Goal: Communication & Community: Share content

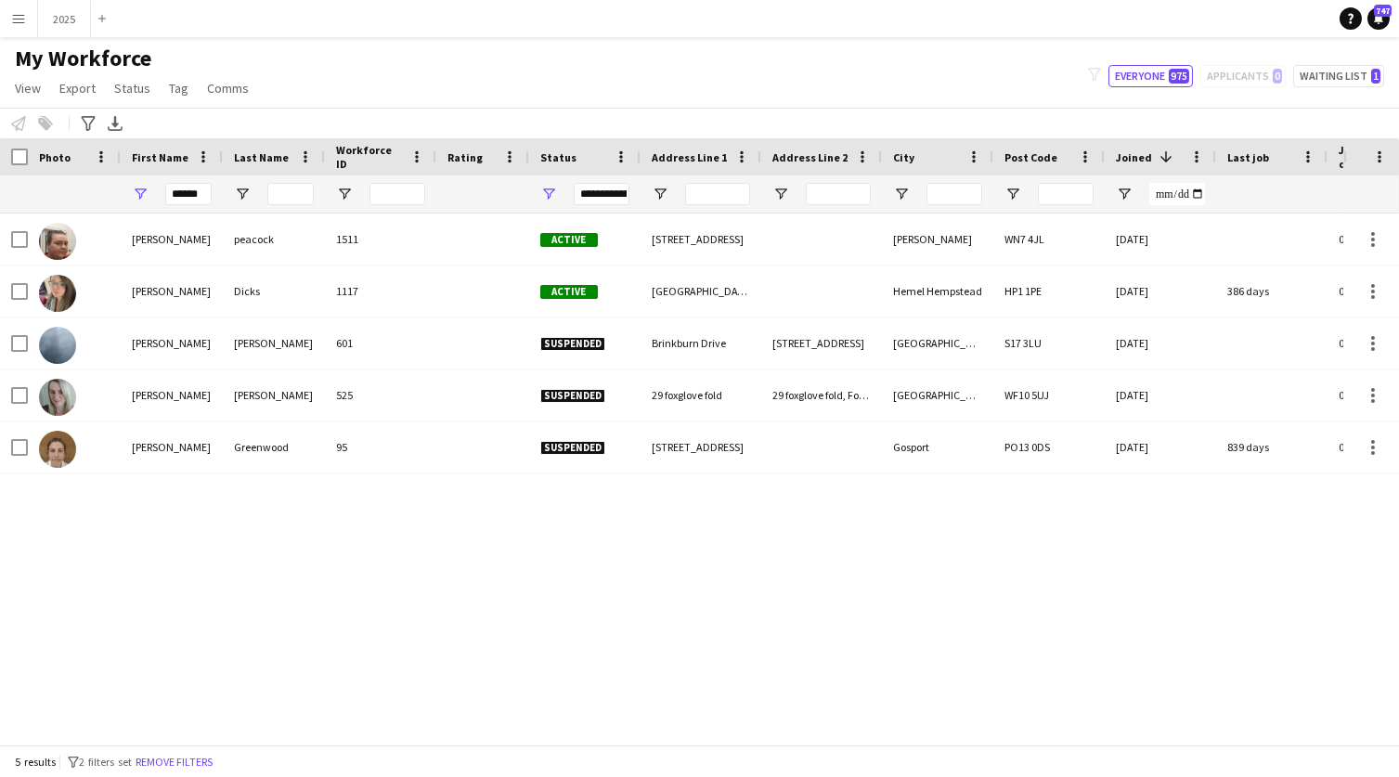
drag, startPoint x: 206, startPoint y: 188, endPoint x: 30, endPoint y: 188, distance: 176.4
click at [30, 188] on div "******" at bounding box center [1288, 193] width 2577 height 37
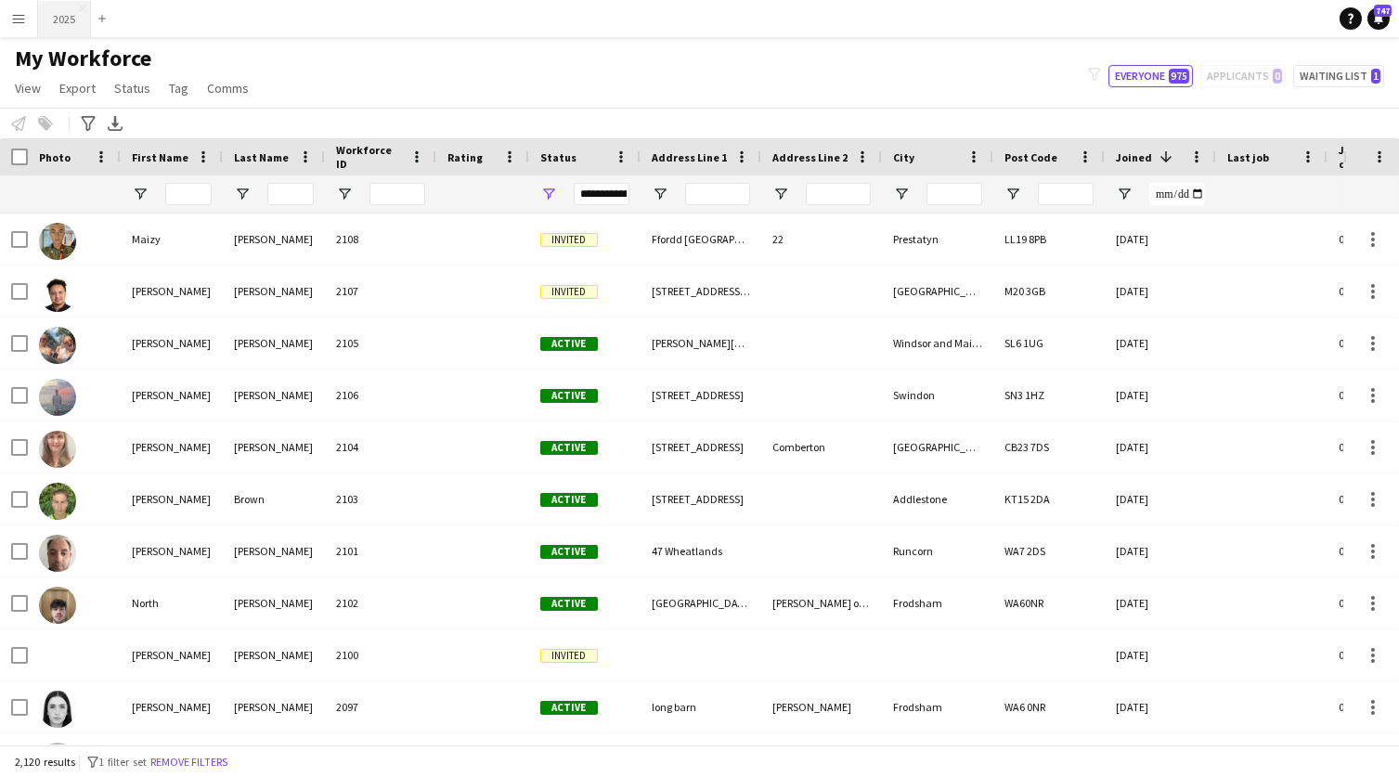
click at [69, 21] on button "2025 Close" at bounding box center [64, 19] width 53 height 36
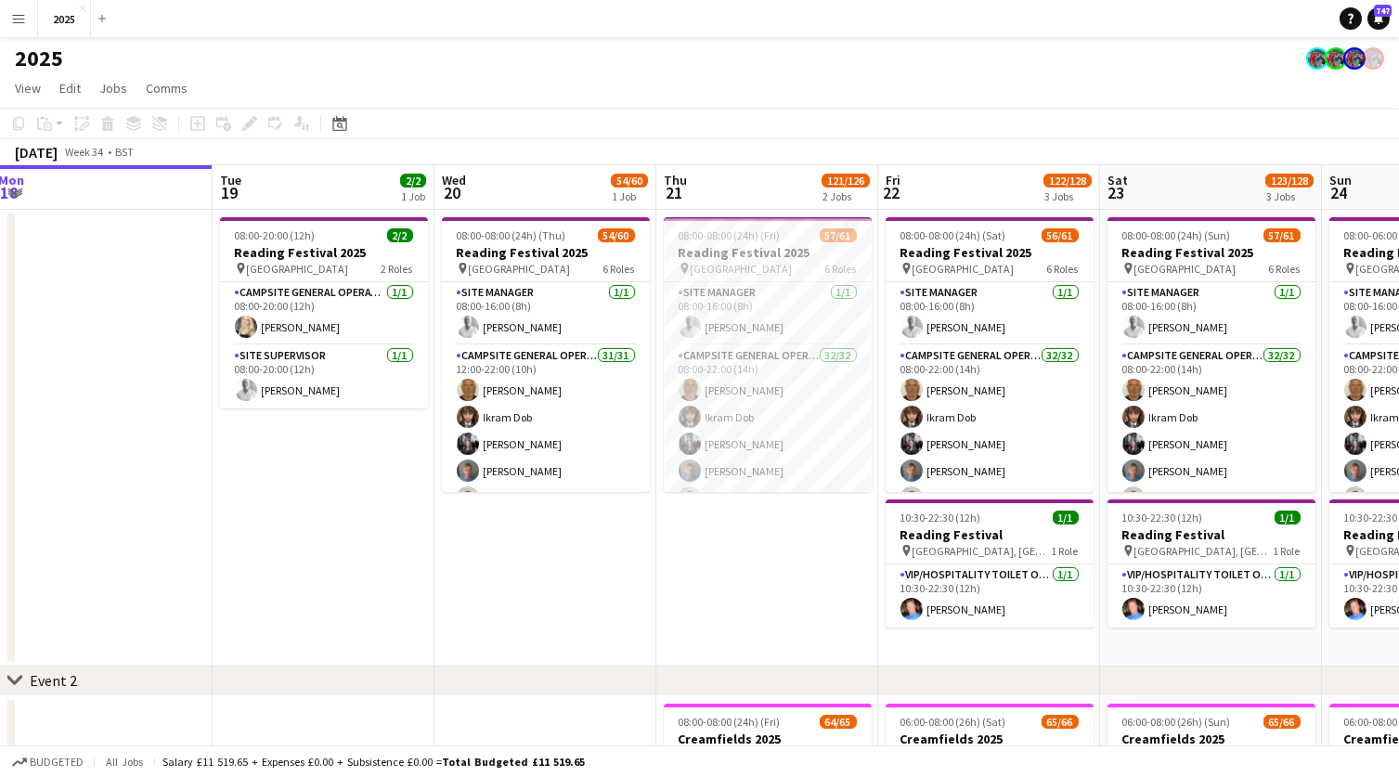
scroll to position [0, 683]
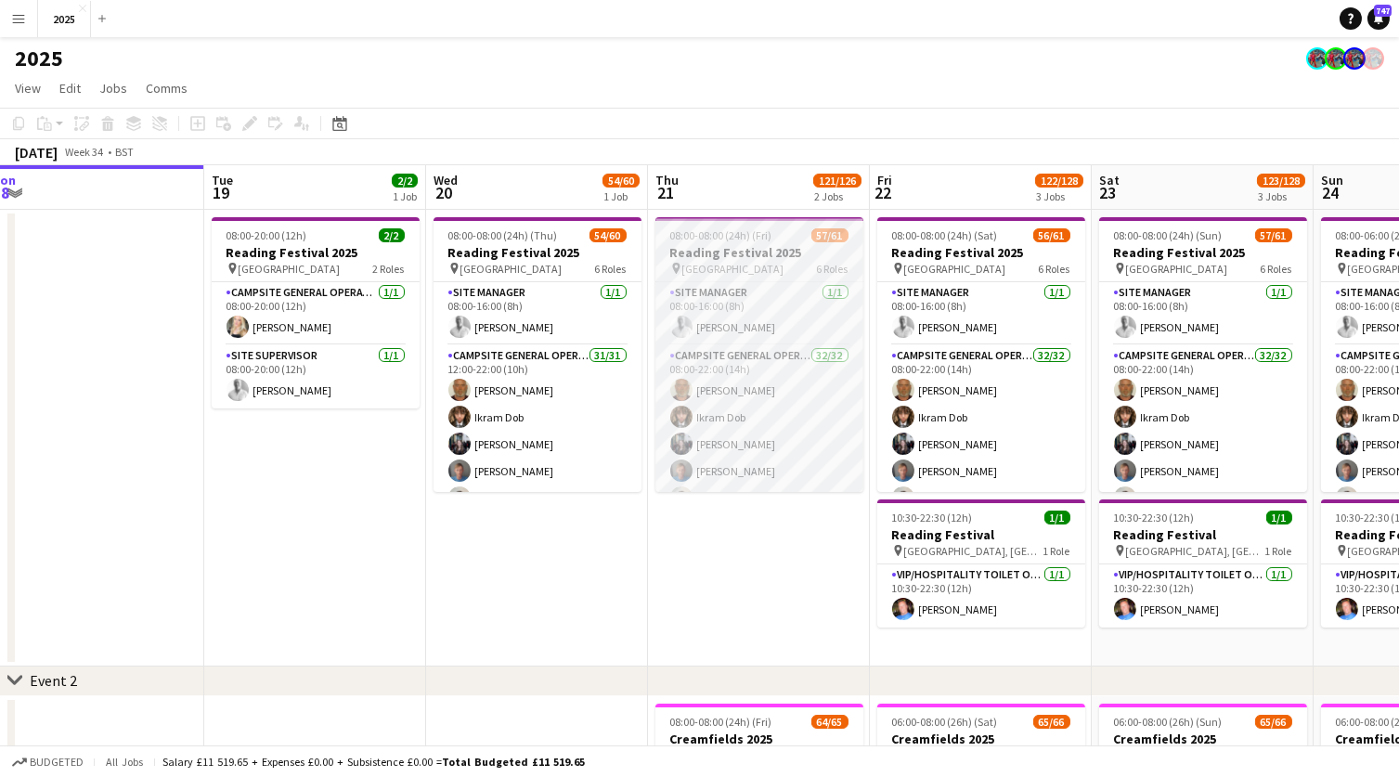
click at [784, 239] on div "08:00-08:00 (24h) (Fri) 57/61" at bounding box center [759, 235] width 208 height 14
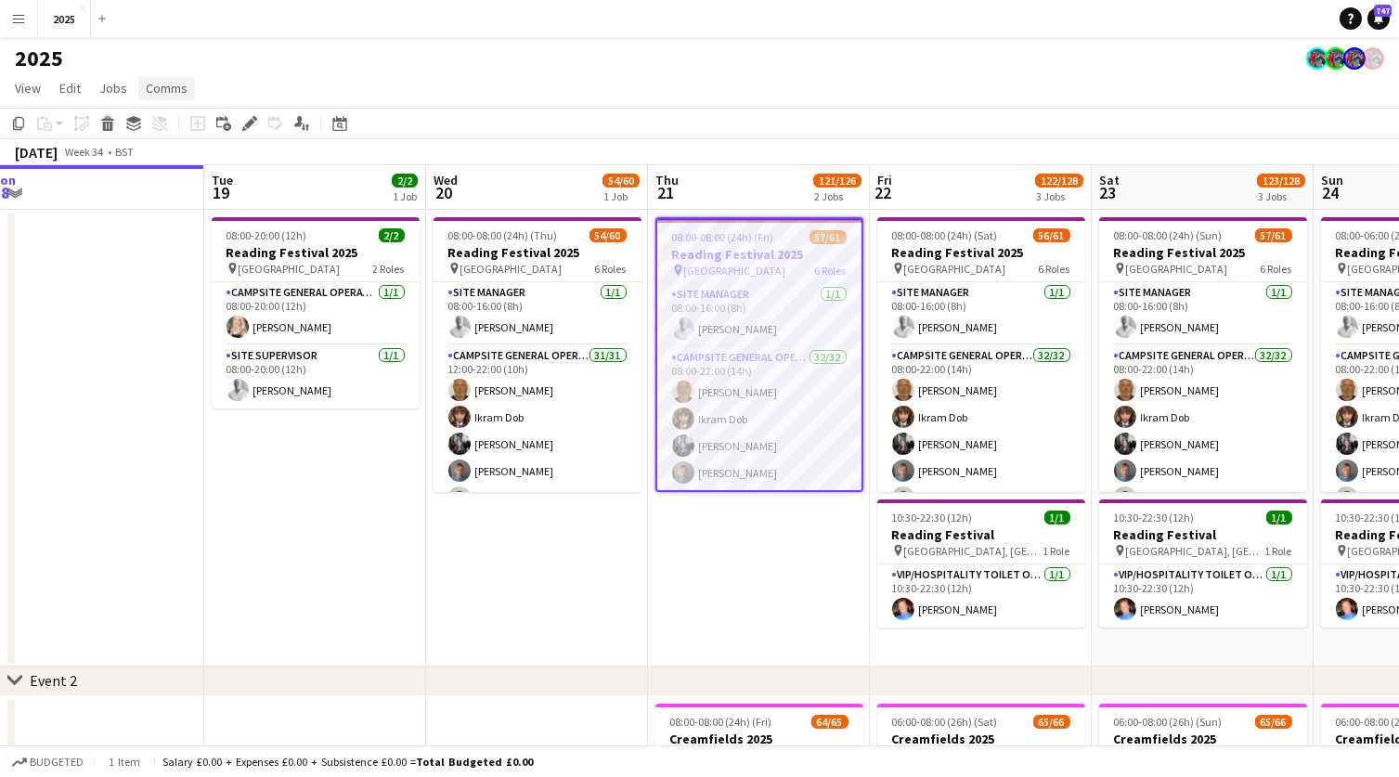
click at [174, 82] on span "Comms" at bounding box center [167, 88] width 42 height 17
click at [188, 131] on span "Notify confirmed crew" at bounding box center [214, 128] width 124 height 17
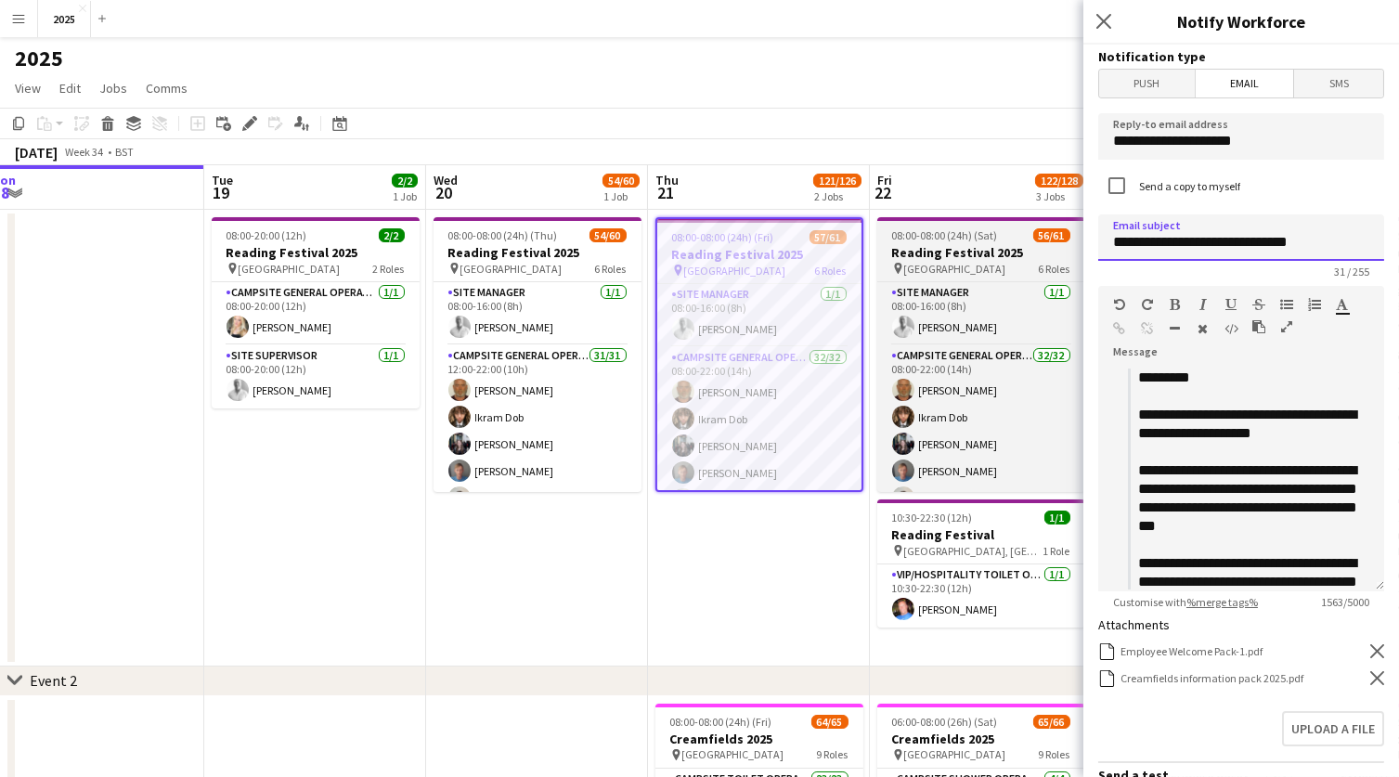
drag, startPoint x: 1332, startPoint y: 237, endPoint x: 884, endPoint y: 236, distance: 448.4
type input "**********"
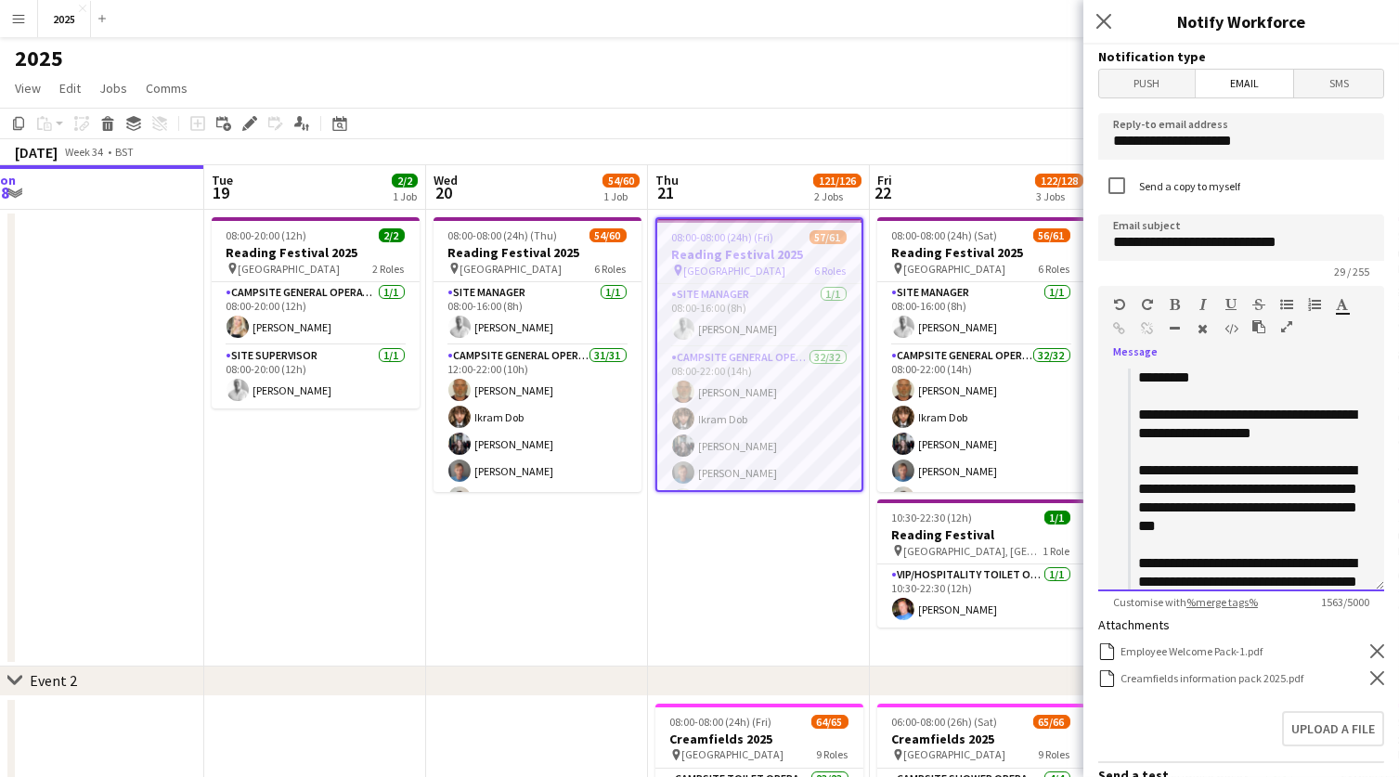
drag, startPoint x: 884, startPoint y: 236, endPoint x: 1239, endPoint y: 471, distance: 426.2
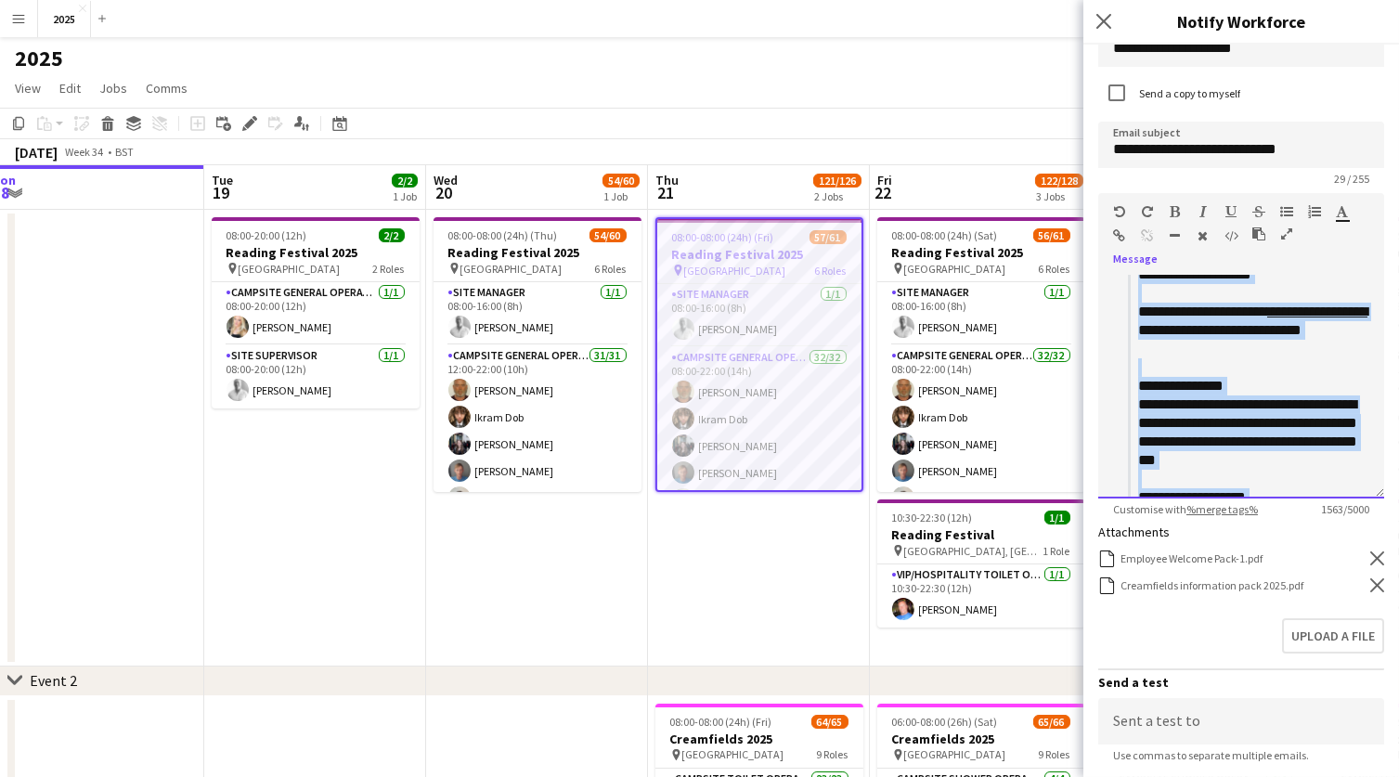
scroll to position [1091, 0]
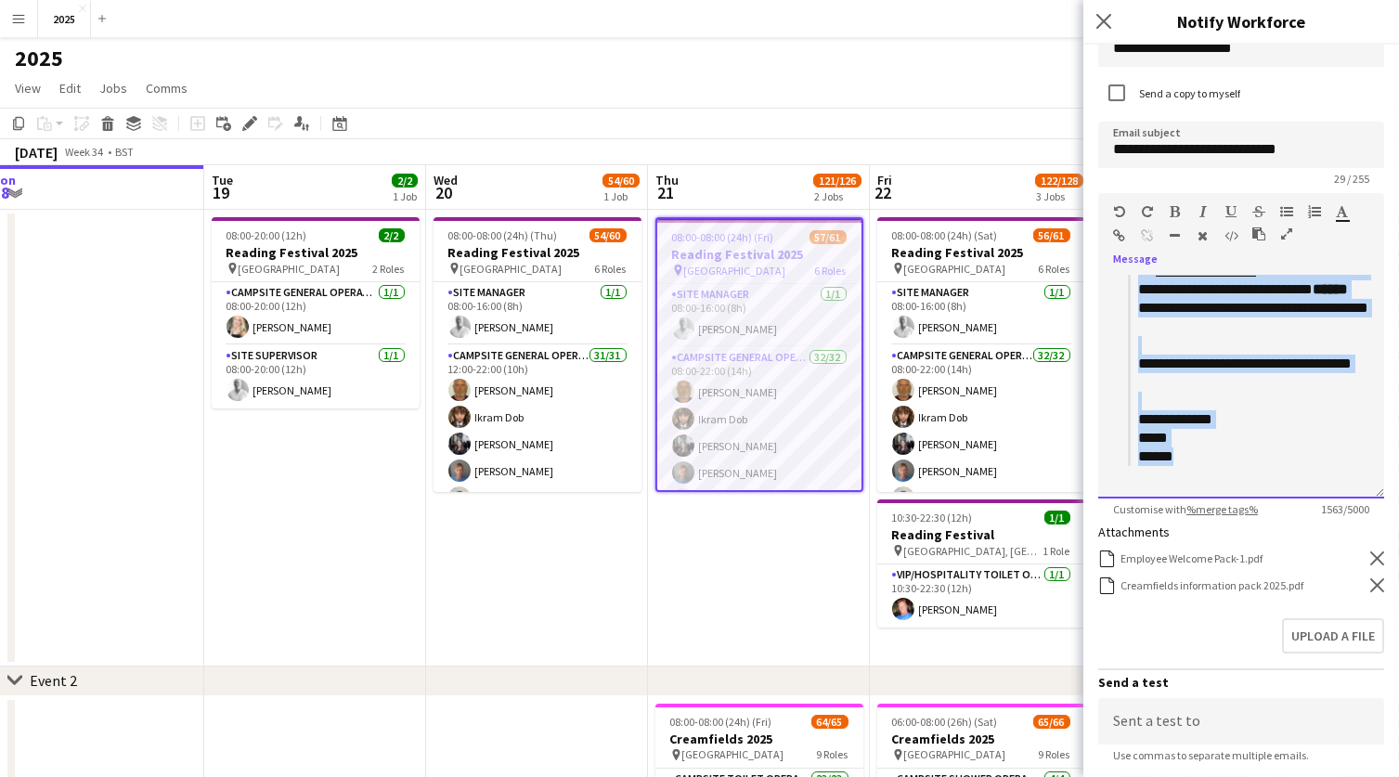
drag, startPoint x: 1142, startPoint y: 280, endPoint x: 1273, endPoint y: 601, distance: 346.0
click at [1273, 601] on form "**********" at bounding box center [1241, 489] width 316 height 1074
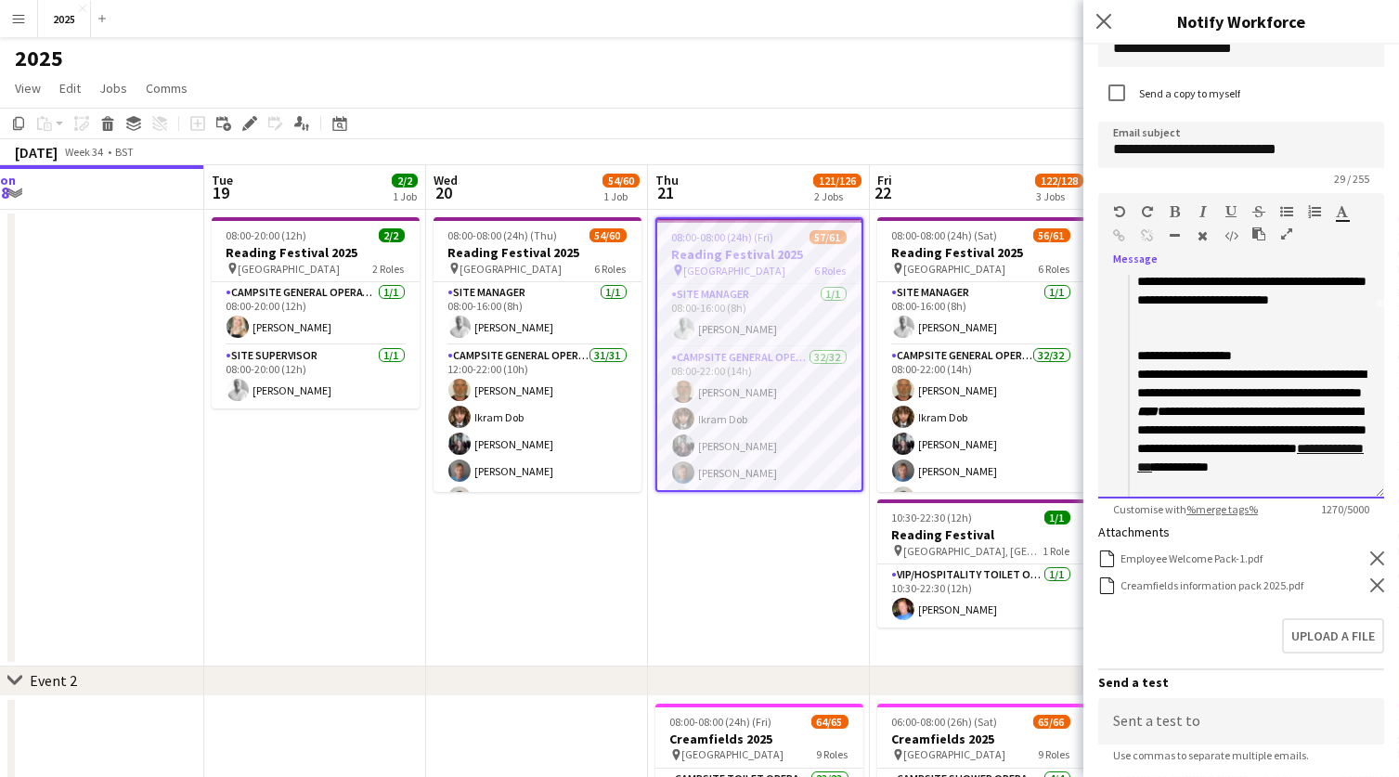
scroll to position [190, 0]
click at [1377, 584] on icon "Remove" at bounding box center [1377, 585] width 14 height 14
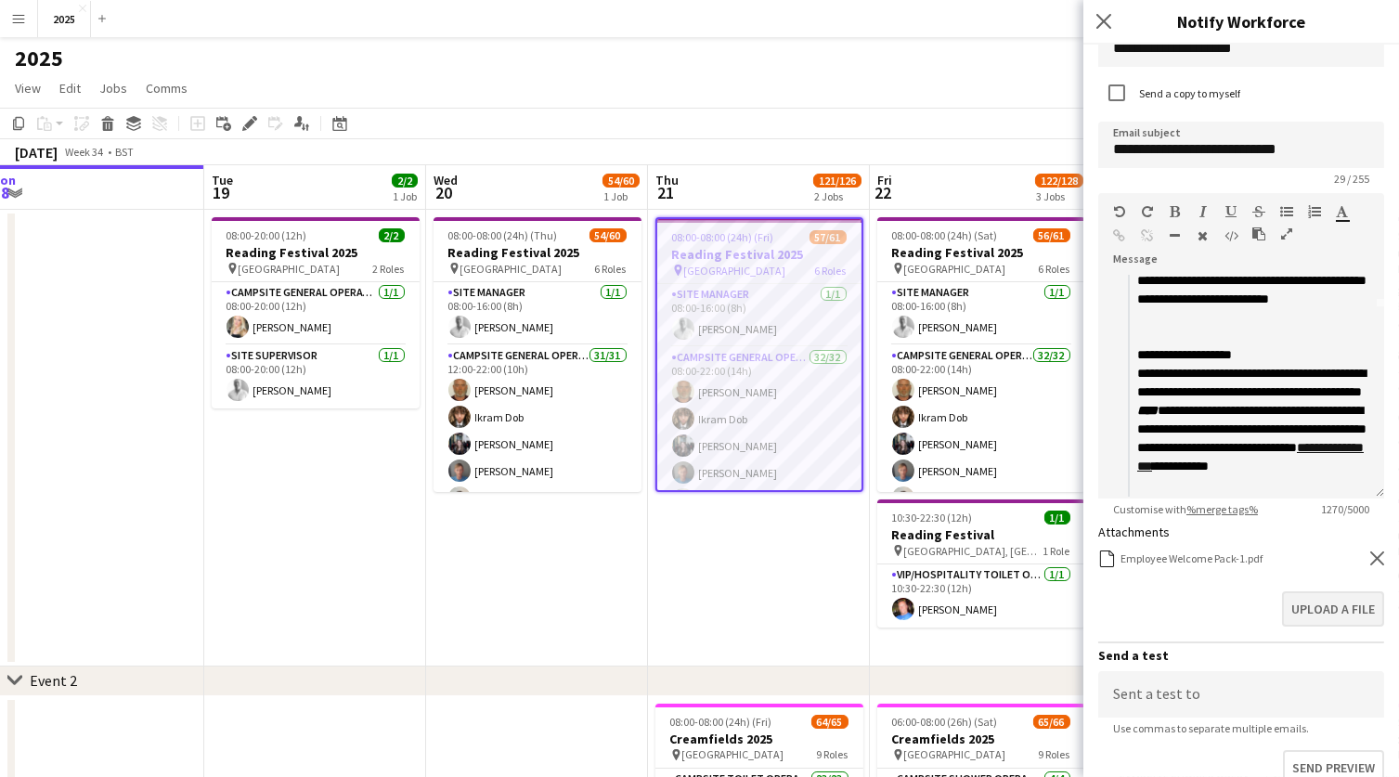
click at [1343, 603] on button "Upload a file" at bounding box center [1333, 608] width 102 height 35
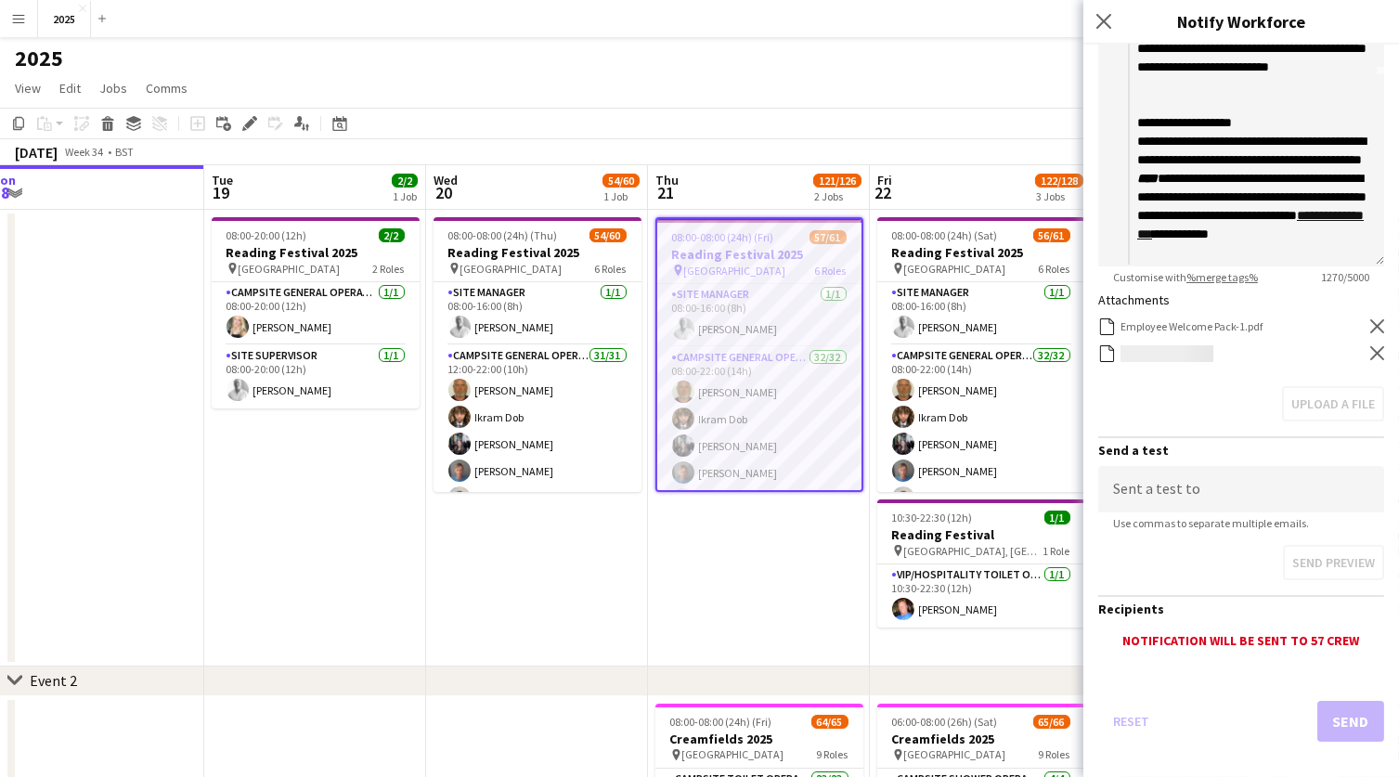
scroll to position [324, 0]
click at [1343, 702] on button "Send" at bounding box center [1350, 722] width 67 height 41
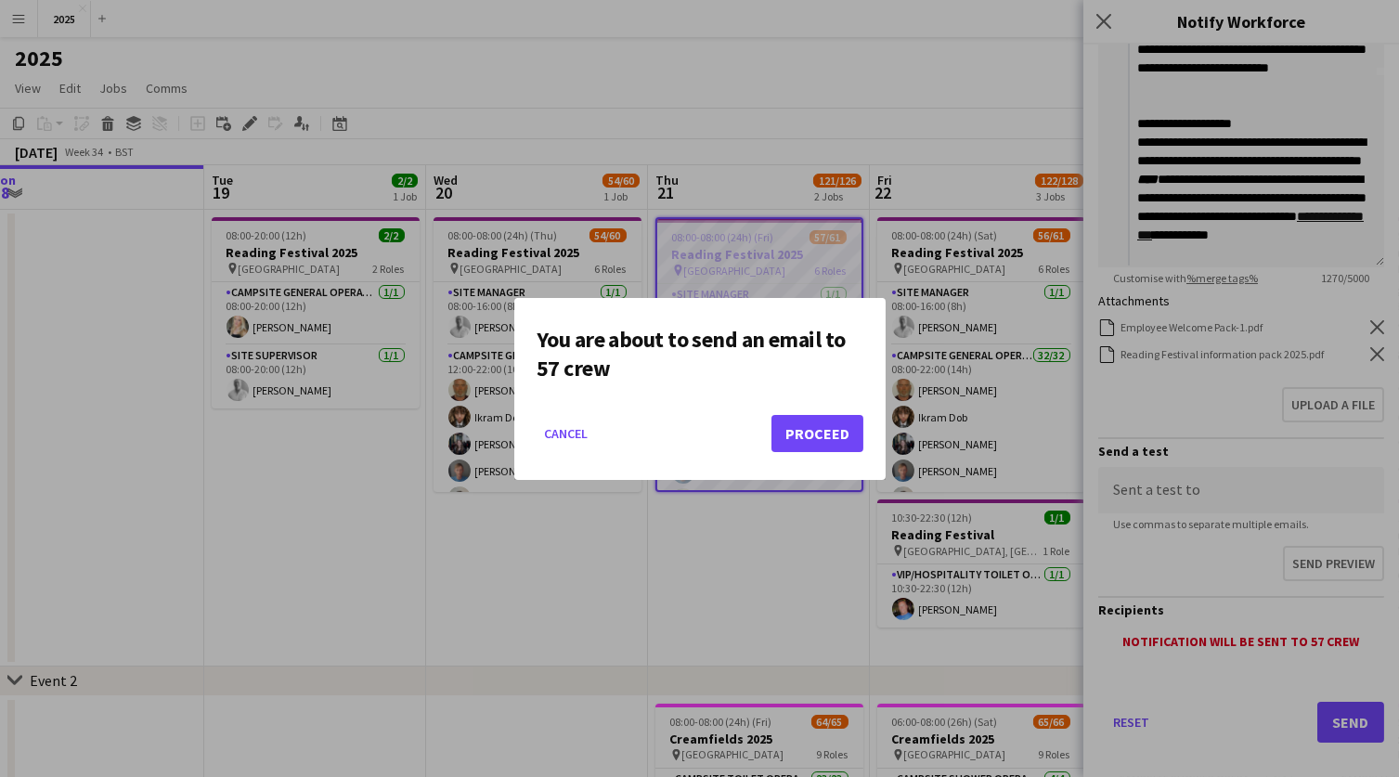
click at [828, 440] on button "Proceed" at bounding box center [818, 433] width 92 height 37
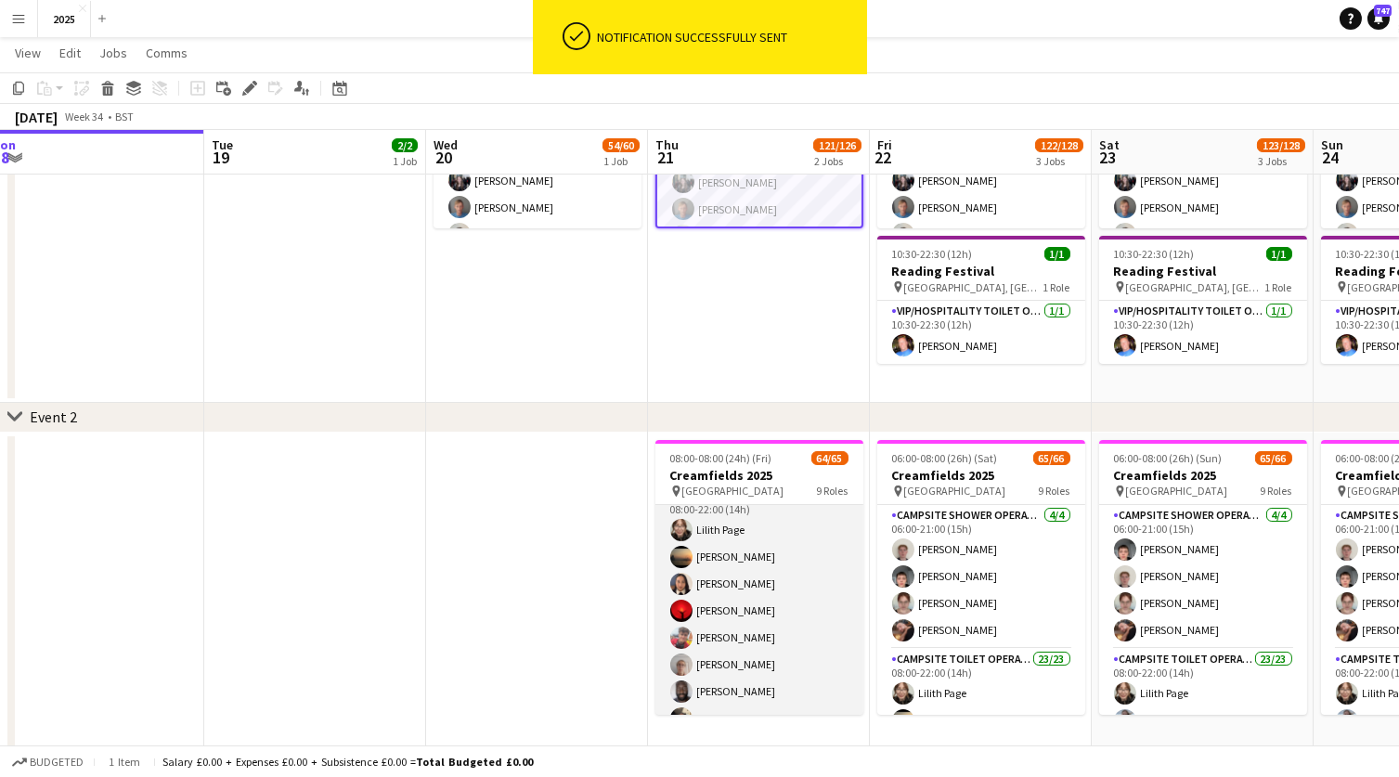
scroll to position [0, 0]
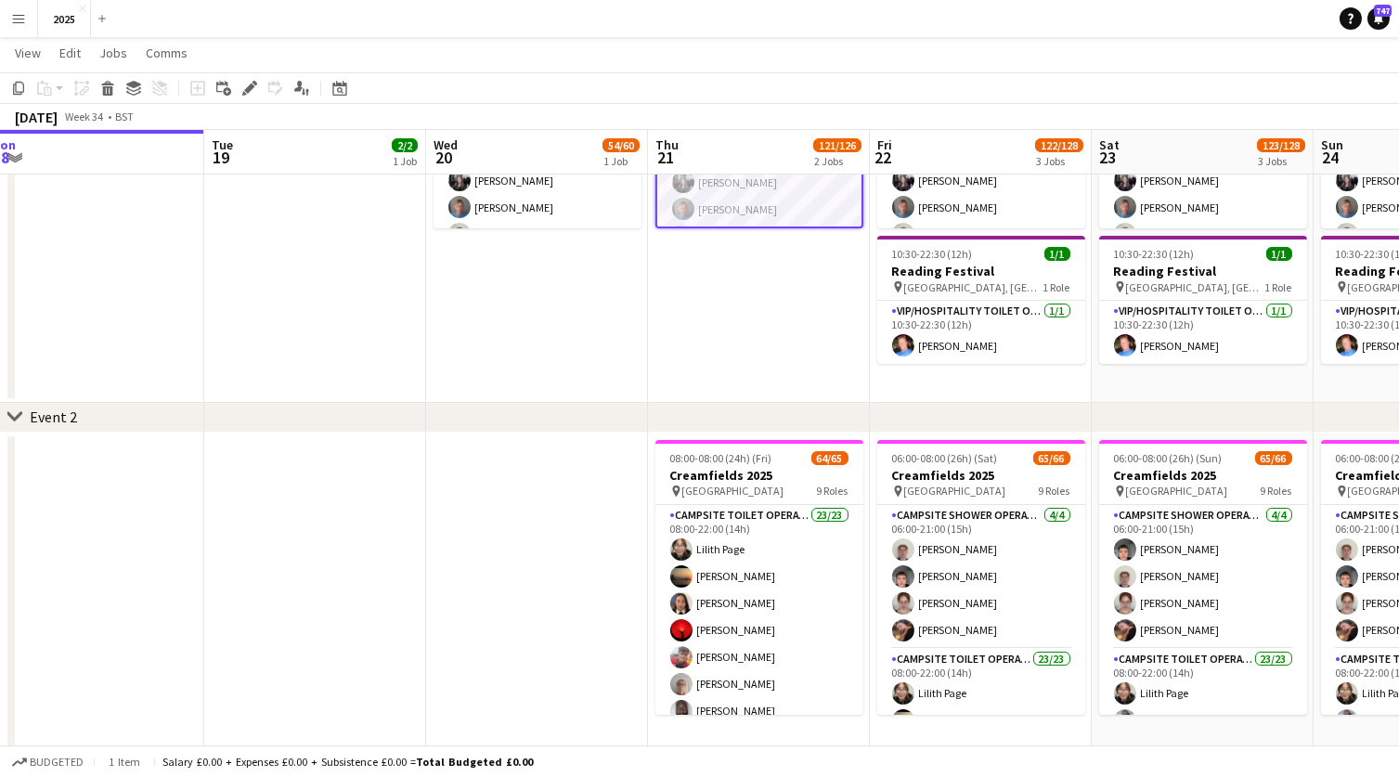
click at [21, 27] on button "Menu" at bounding box center [18, 18] width 37 height 37
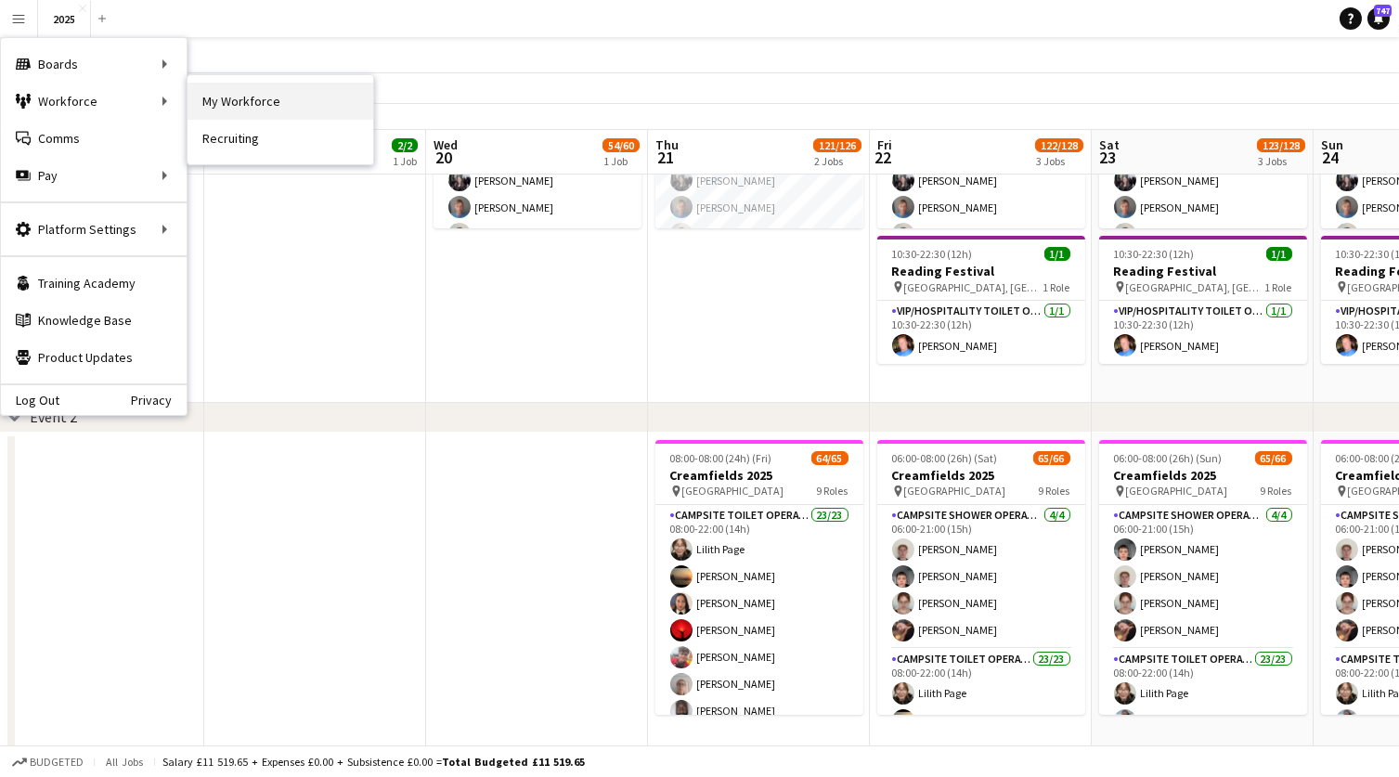
click at [218, 107] on link "My Workforce" at bounding box center [281, 101] width 186 height 37
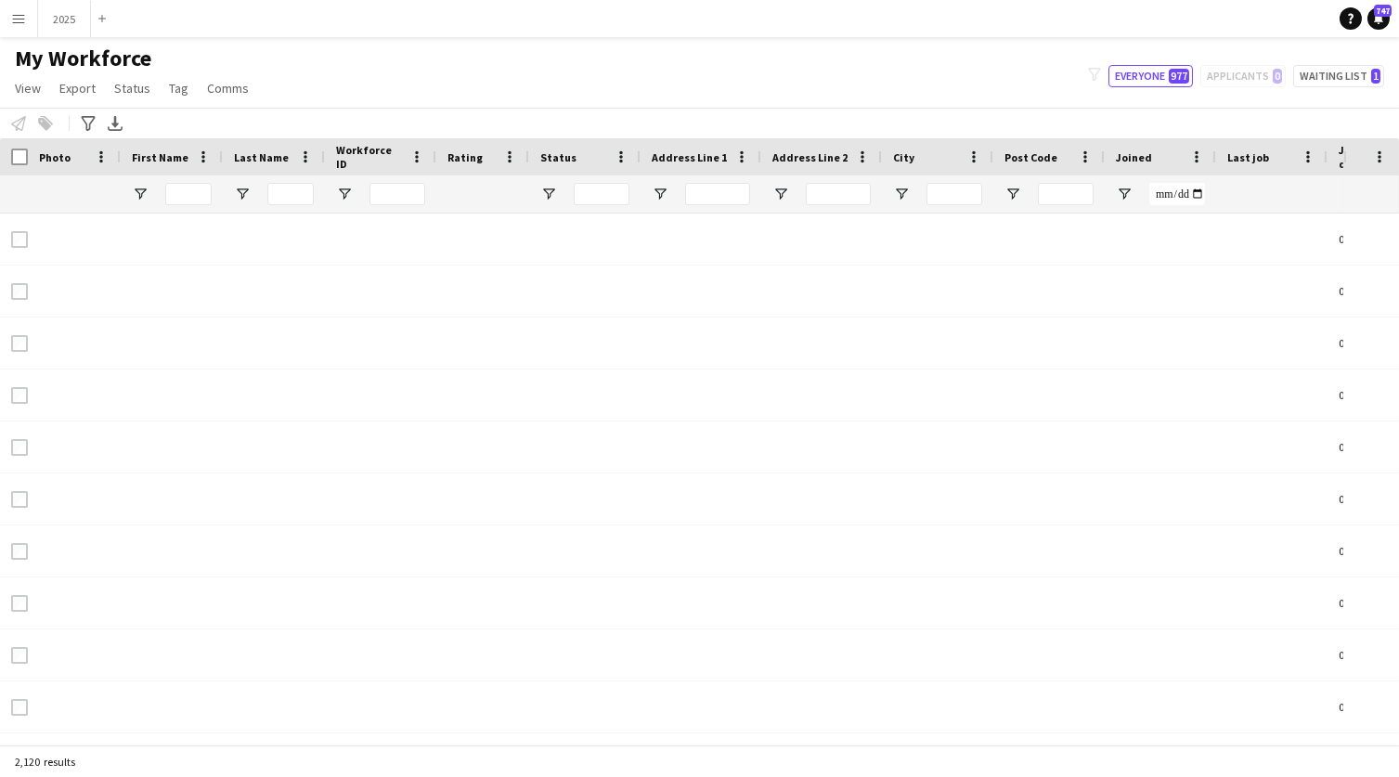
type input "**********"
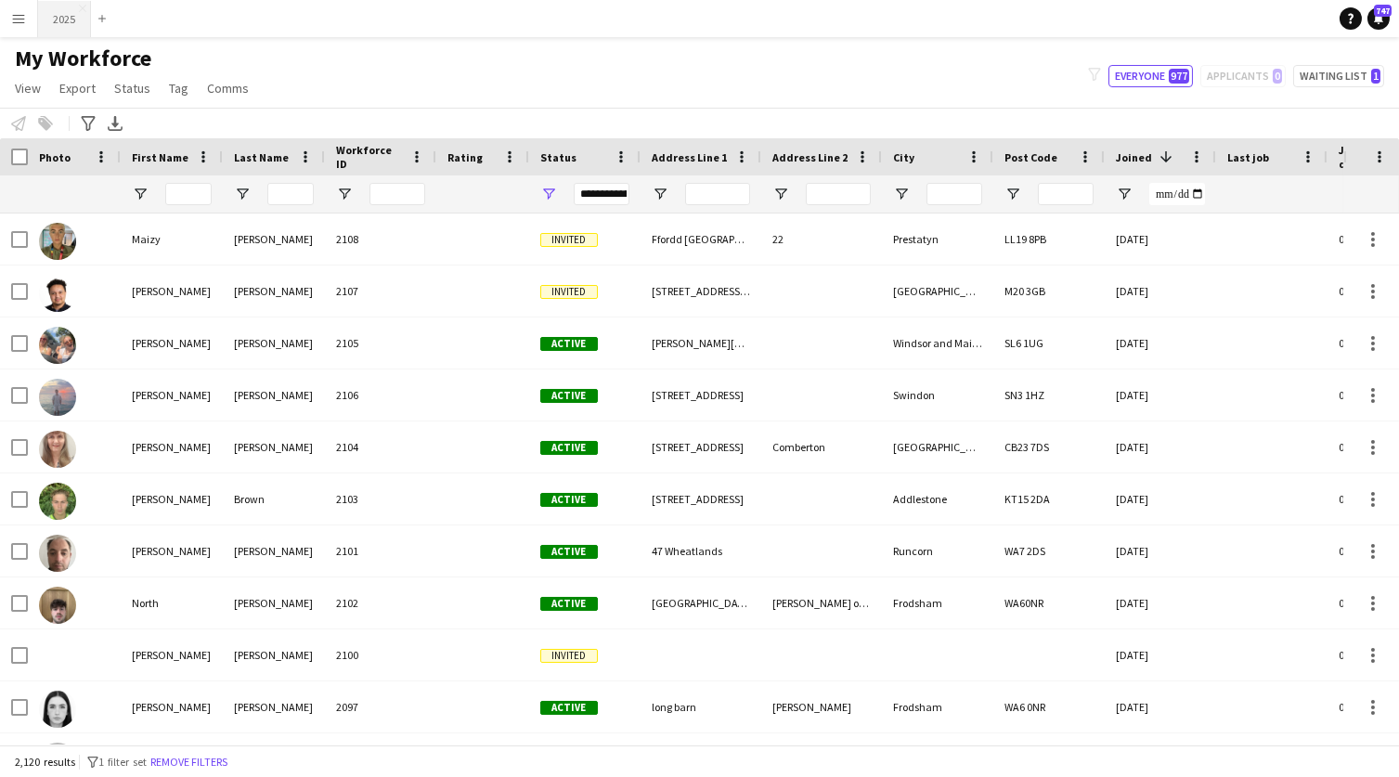
click at [63, 14] on button "2025 Close" at bounding box center [64, 19] width 53 height 36
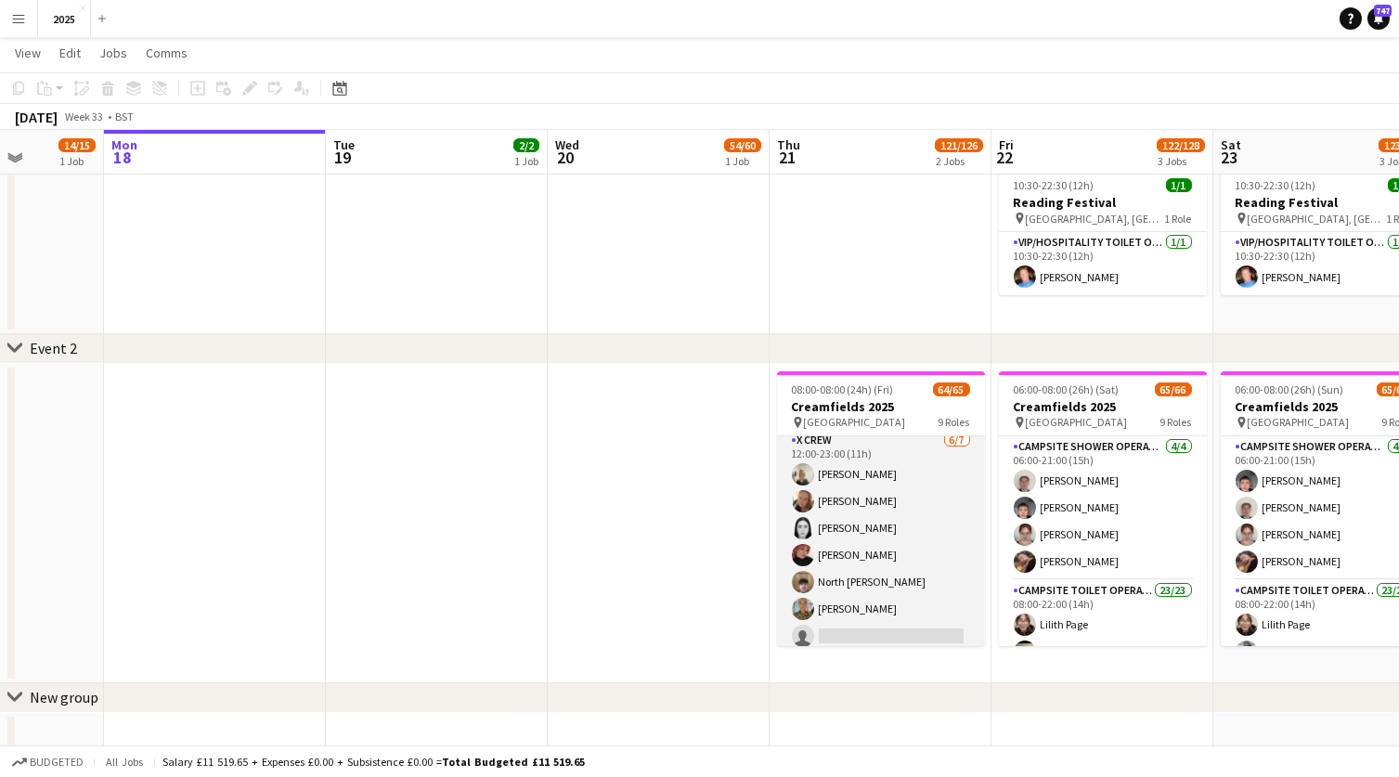
scroll to position [985, 0]
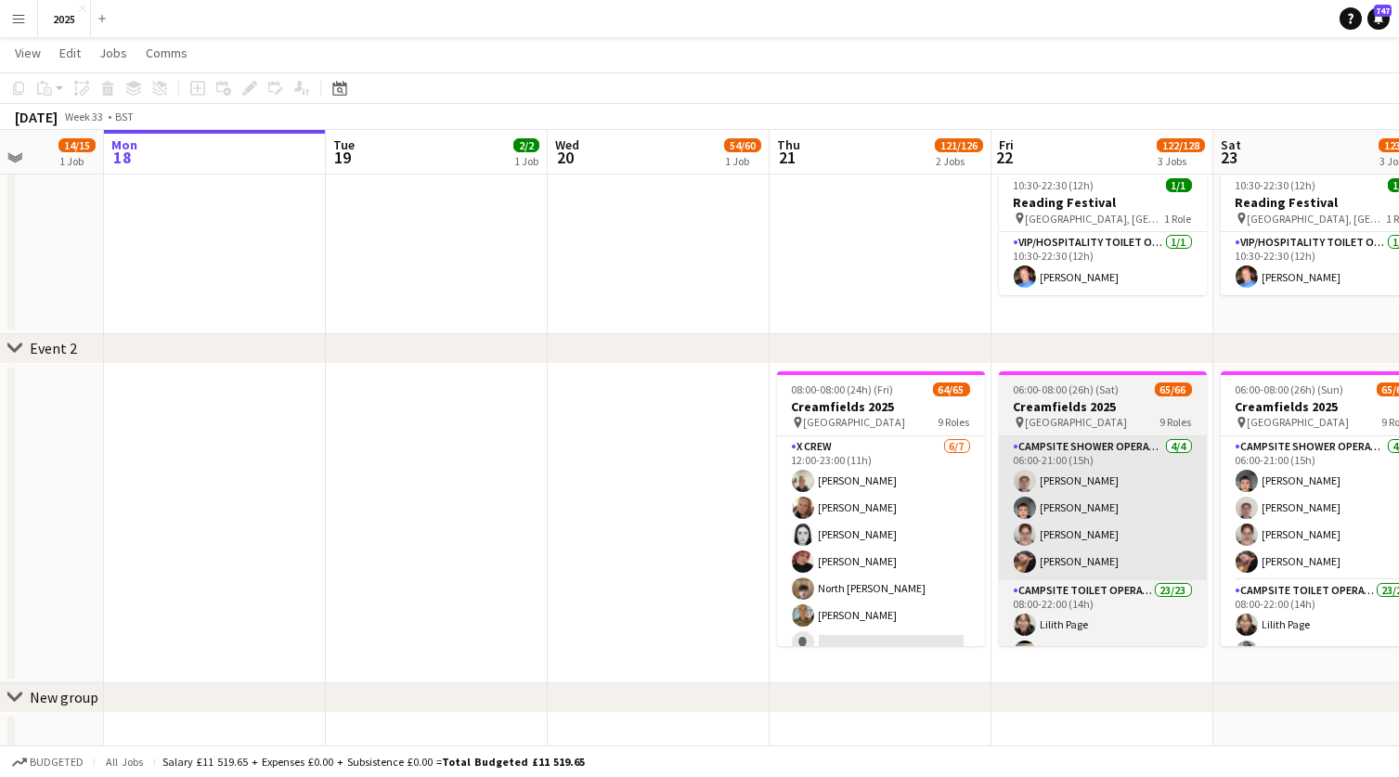
drag, startPoint x: 870, startPoint y: 638, endPoint x: 1161, endPoint y: 450, distance: 345.9
click at [870, 638] on app-card-role "X Crew [DATE] 12:00-23:00 (11h) [PERSON_NAME] [PERSON_NAME] [PERSON_NAME] [PERS…" at bounding box center [881, 548] width 208 height 225
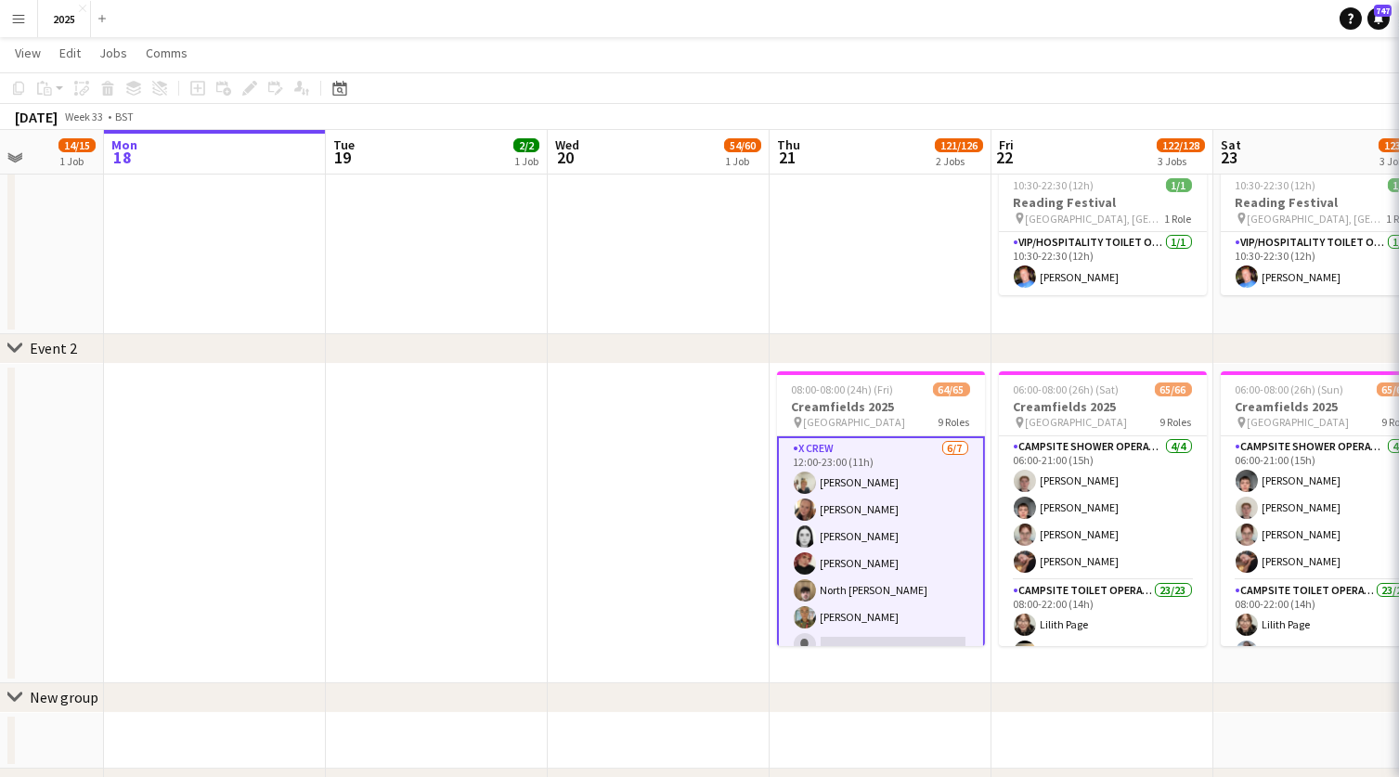
scroll to position [0, 561]
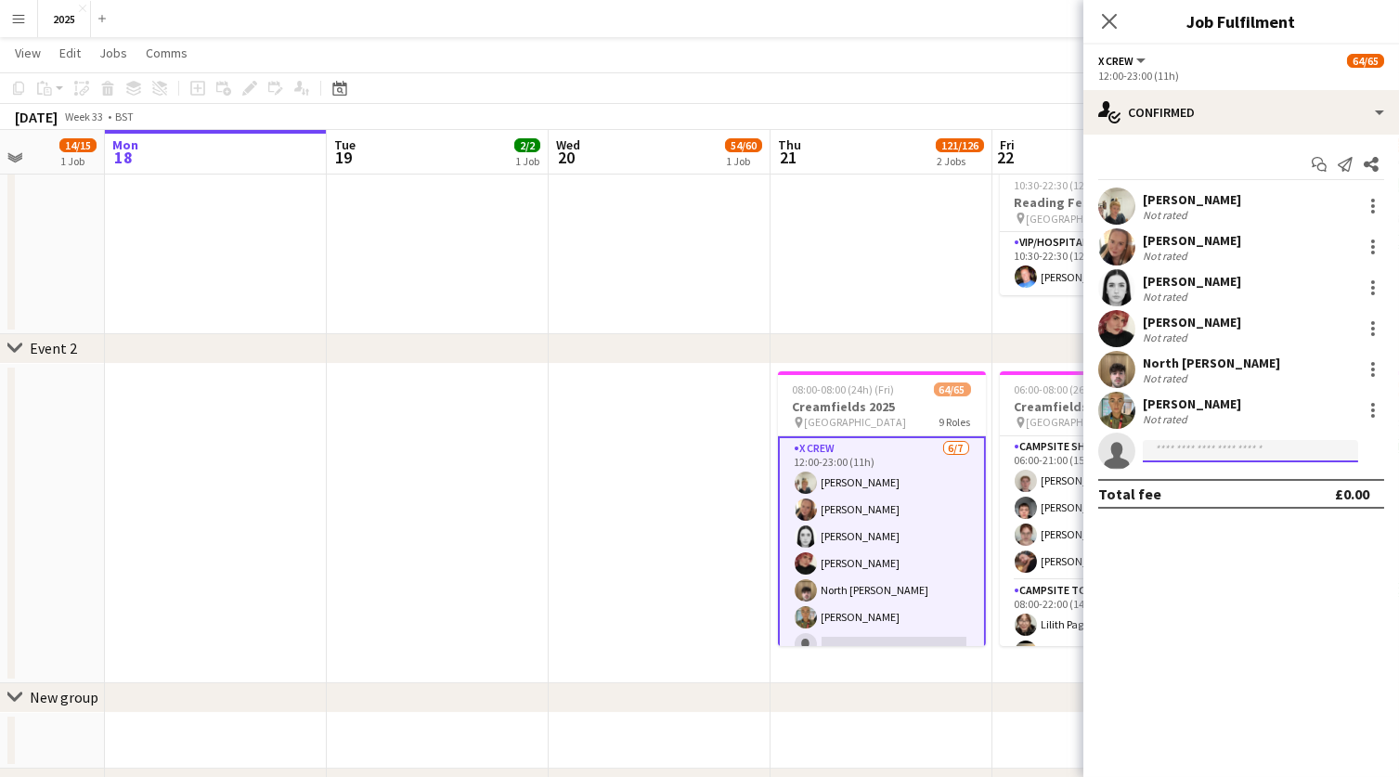
click at [1232, 448] on input at bounding box center [1250, 451] width 215 height 22
type input "*"
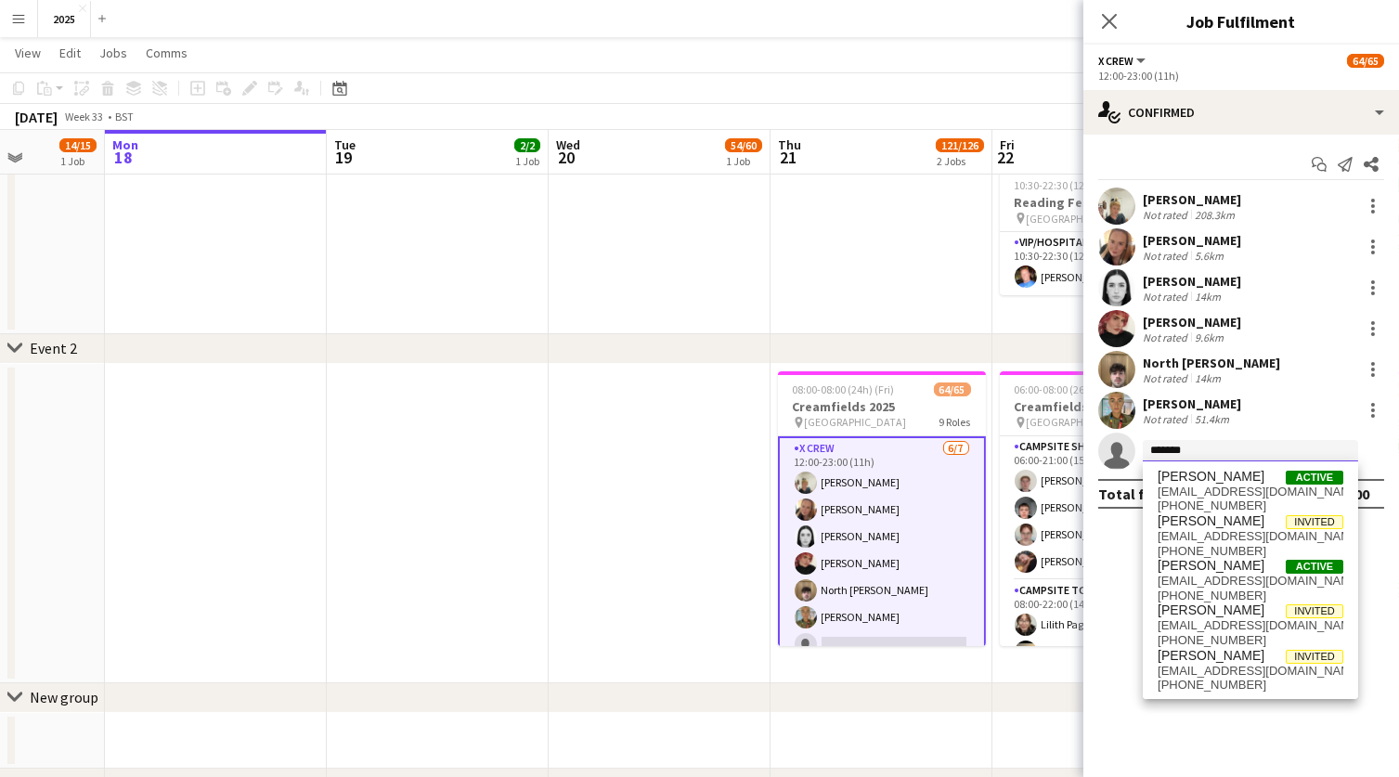
type input "*******"
drag, startPoint x: 1243, startPoint y: 456, endPoint x: 1245, endPoint y: 626, distance: 169.9
click at [1245, 626] on span "[EMAIL_ADDRESS][DOMAIN_NAME]" at bounding box center [1251, 625] width 186 height 15
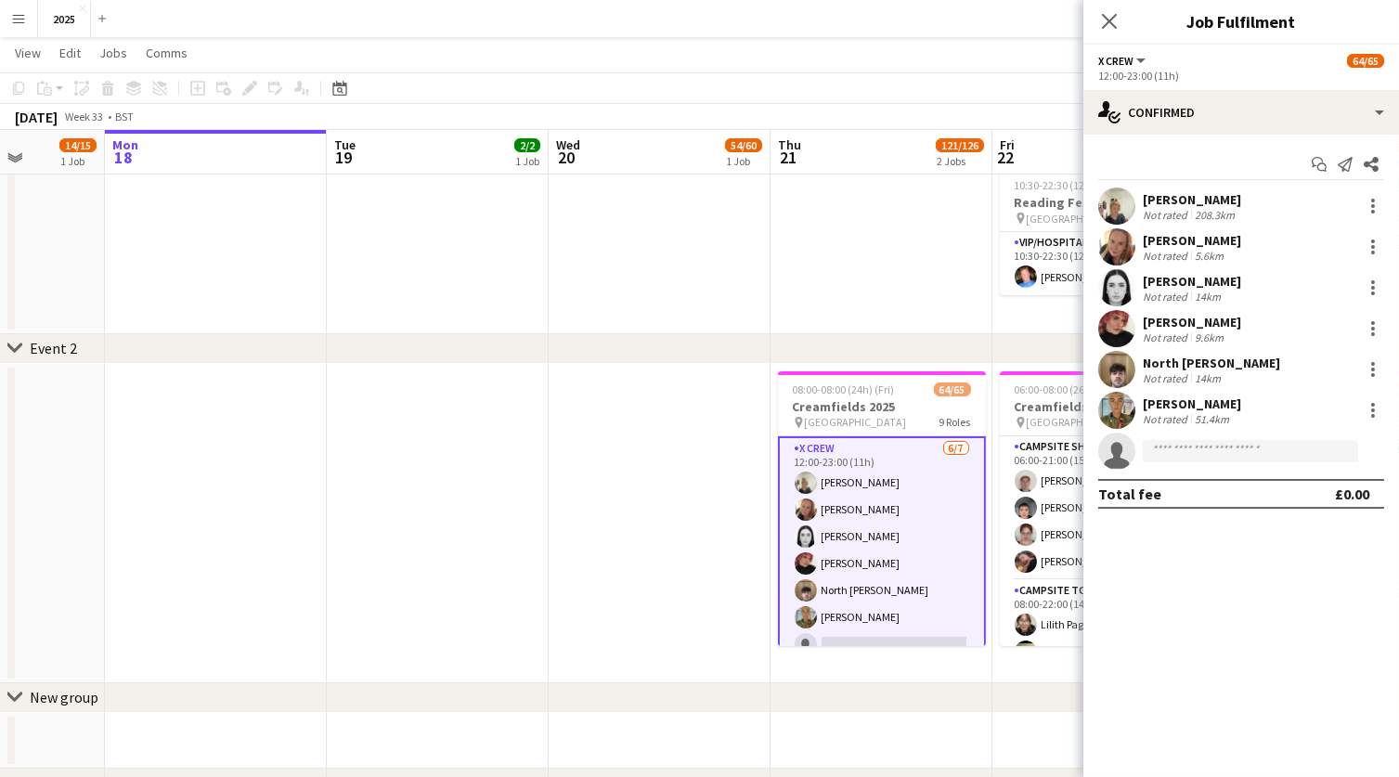
scroll to position [0, 0]
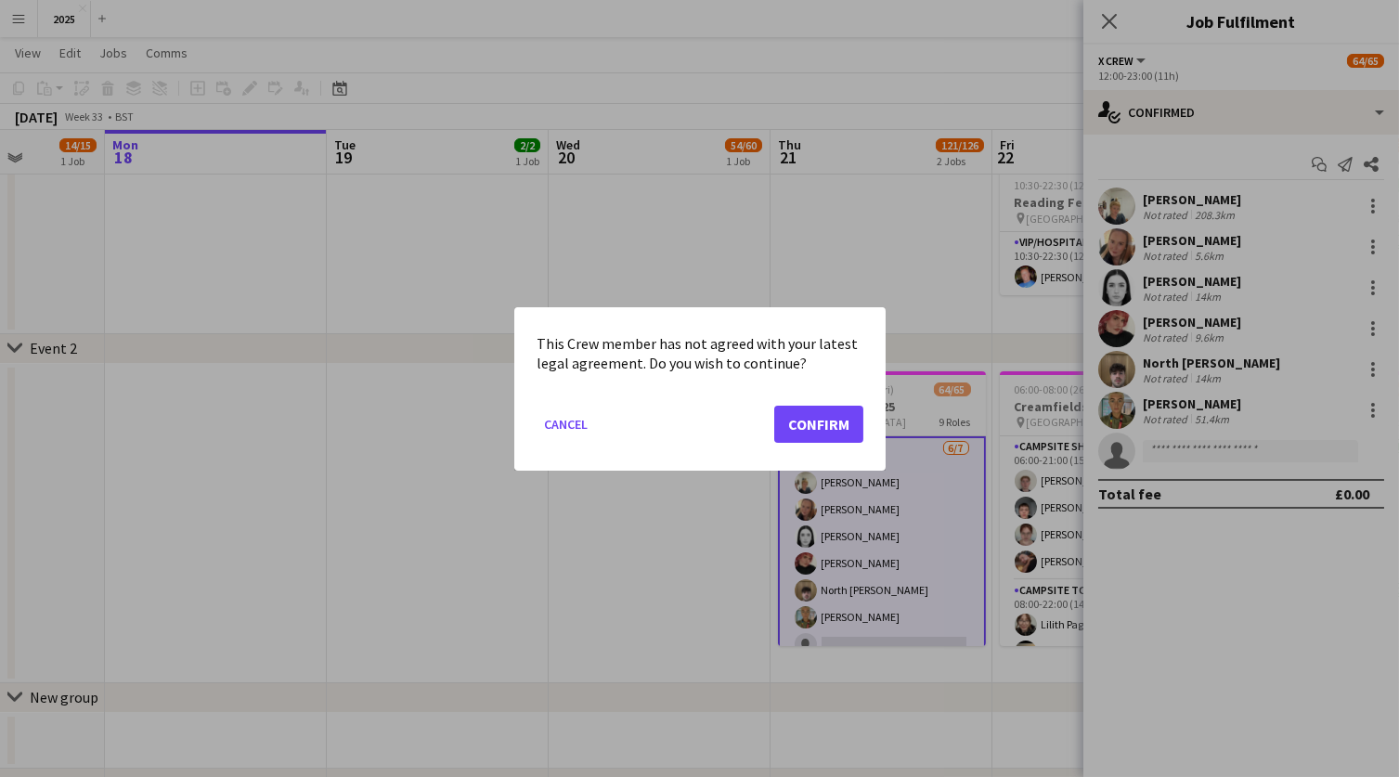
click at [842, 422] on button "Confirm" at bounding box center [818, 423] width 89 height 37
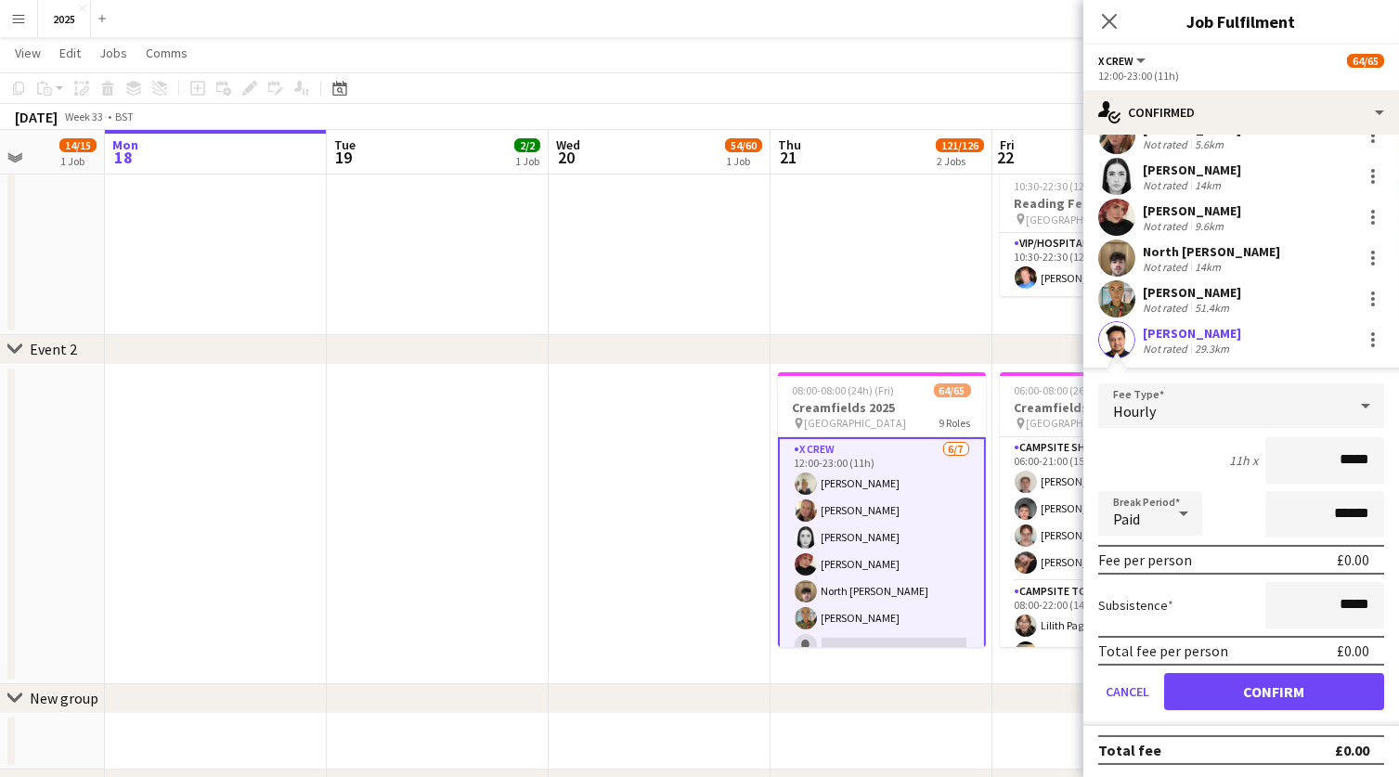
scroll to position [110, 0]
click at [1223, 688] on button "Confirm" at bounding box center [1274, 693] width 220 height 37
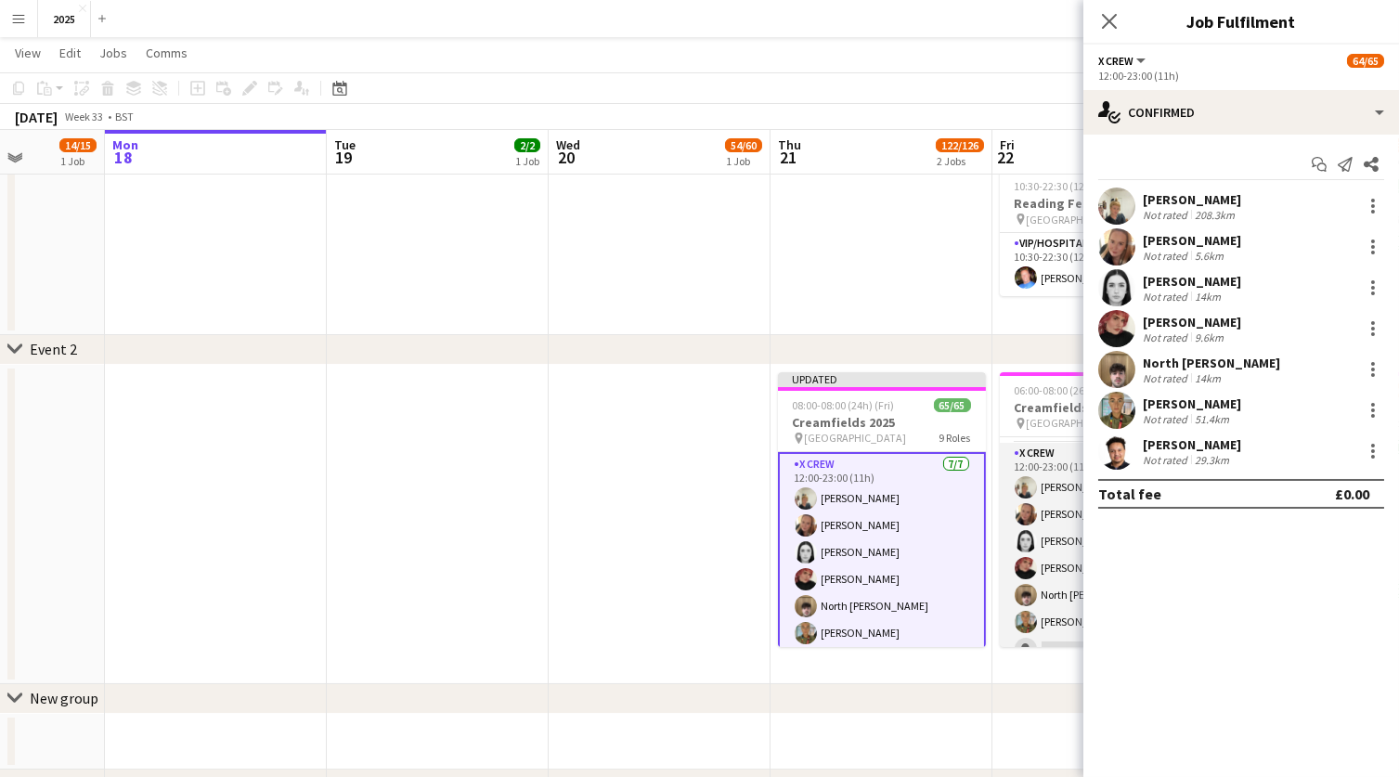
scroll to position [1083, 0]
click at [1054, 620] on app-card-role "X Crew [DATE] 12:00-23:00 (11h) [PERSON_NAME] [PERSON_NAME] [PERSON_NAME] [PERS…" at bounding box center [1104, 541] width 208 height 225
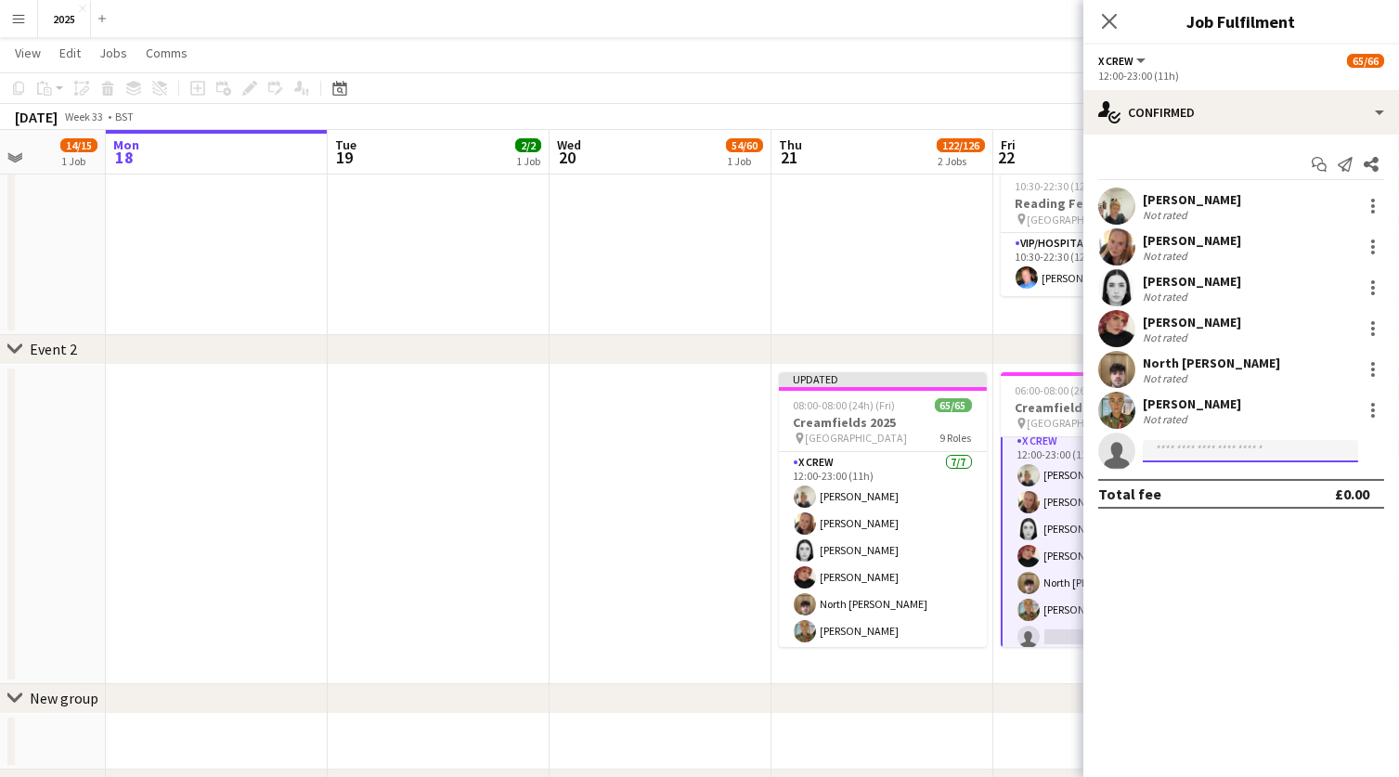
click at [1206, 447] on input at bounding box center [1250, 451] width 215 height 22
type input "****"
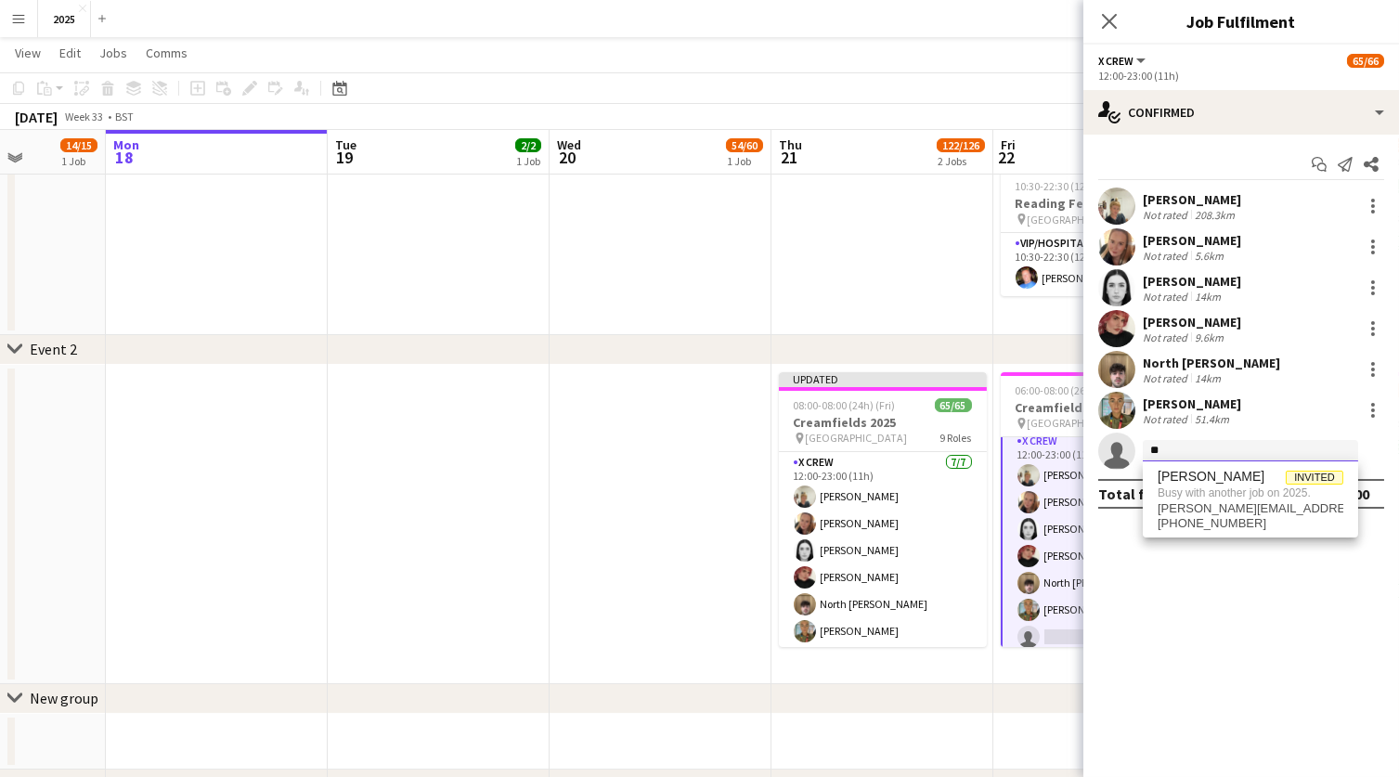
type input "*"
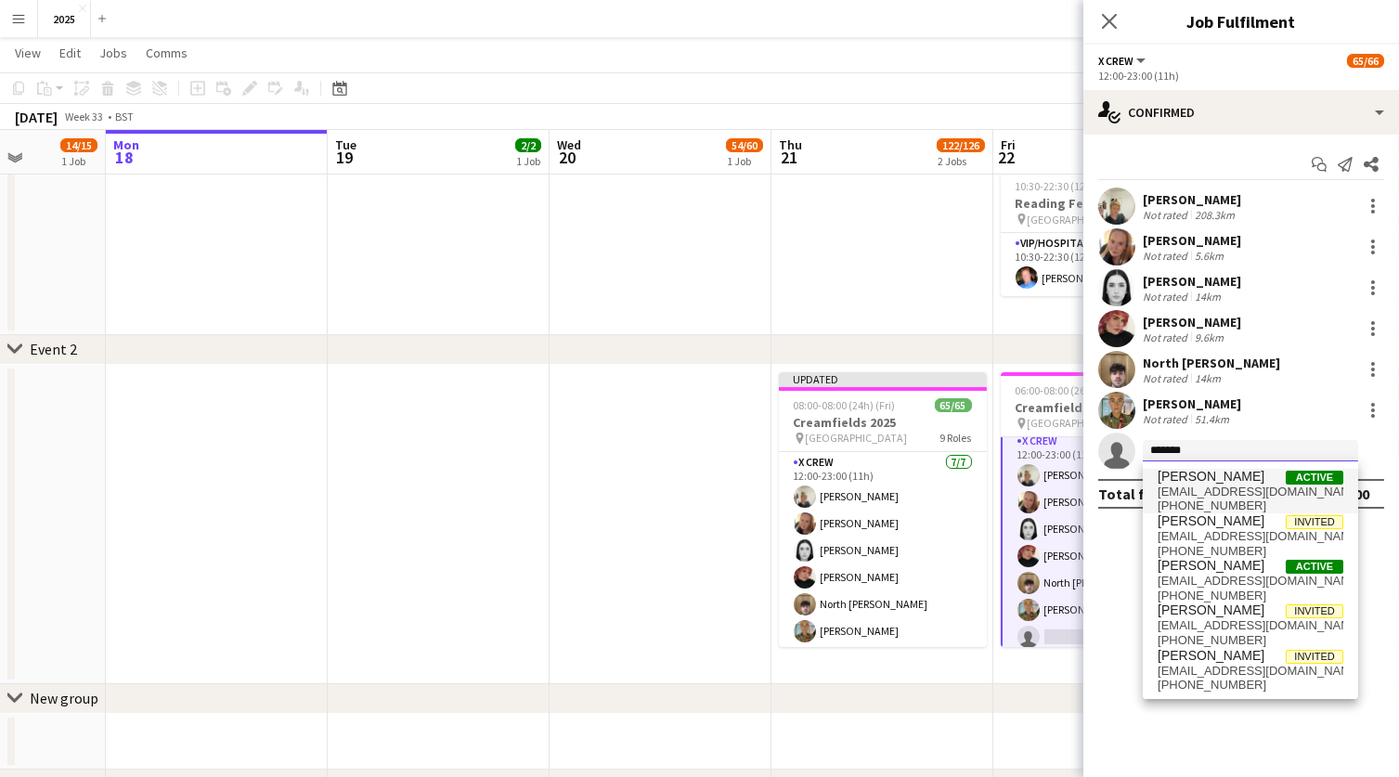
type input "*******"
drag, startPoint x: 1237, startPoint y: 469, endPoint x: 1251, endPoint y: 629, distance: 161.3
click at [1251, 629] on span "[EMAIL_ADDRESS][DOMAIN_NAME]" at bounding box center [1251, 625] width 186 height 15
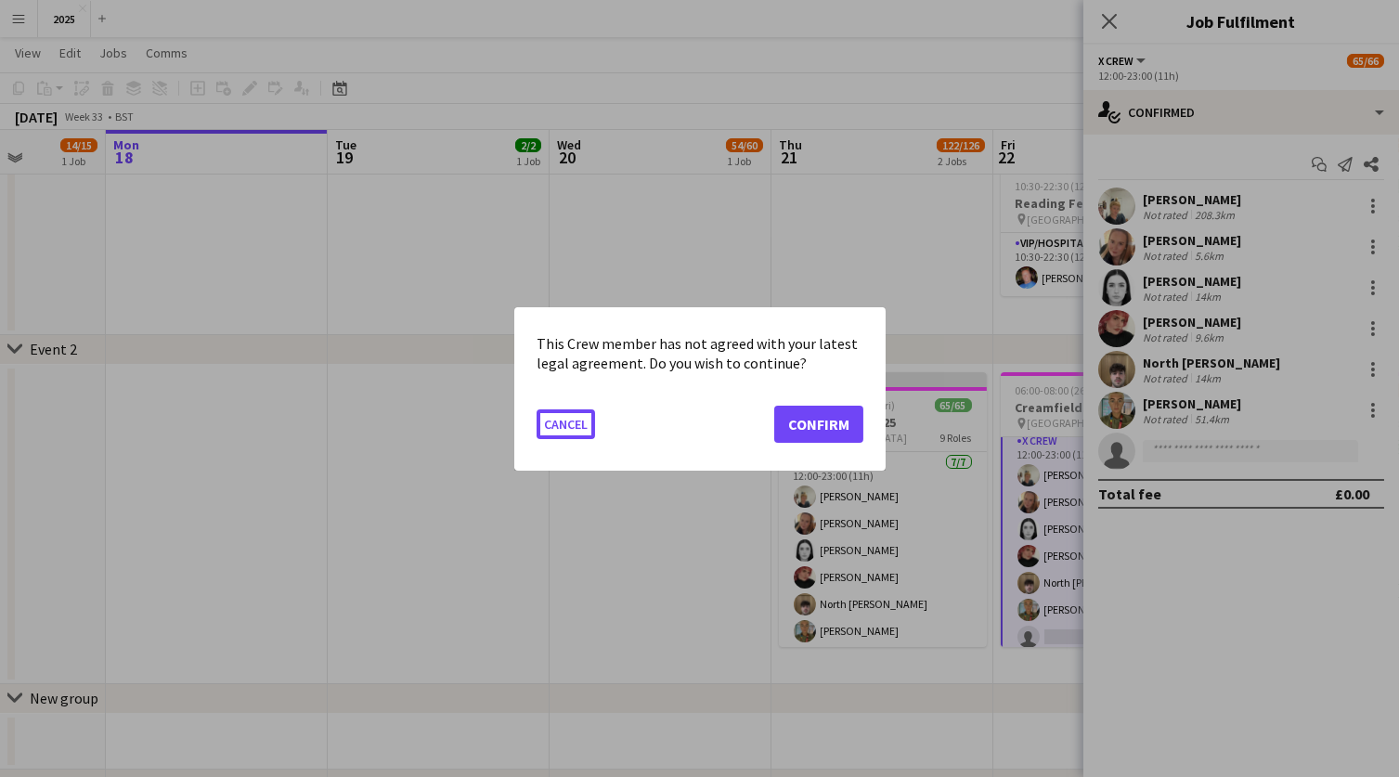
scroll to position [0, 0]
click at [821, 410] on button "Confirm" at bounding box center [818, 423] width 89 height 37
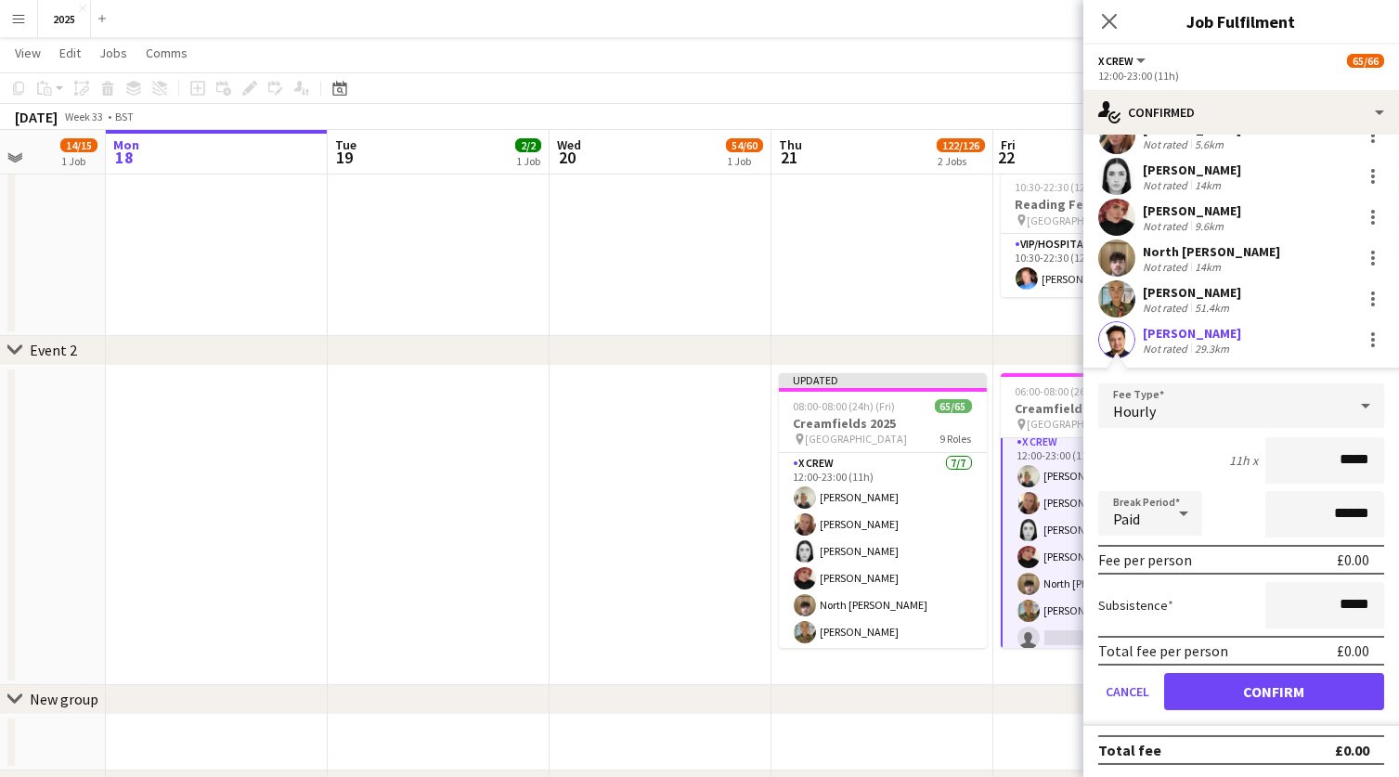
scroll to position [110, 0]
click at [1230, 696] on button "Confirm" at bounding box center [1274, 693] width 220 height 37
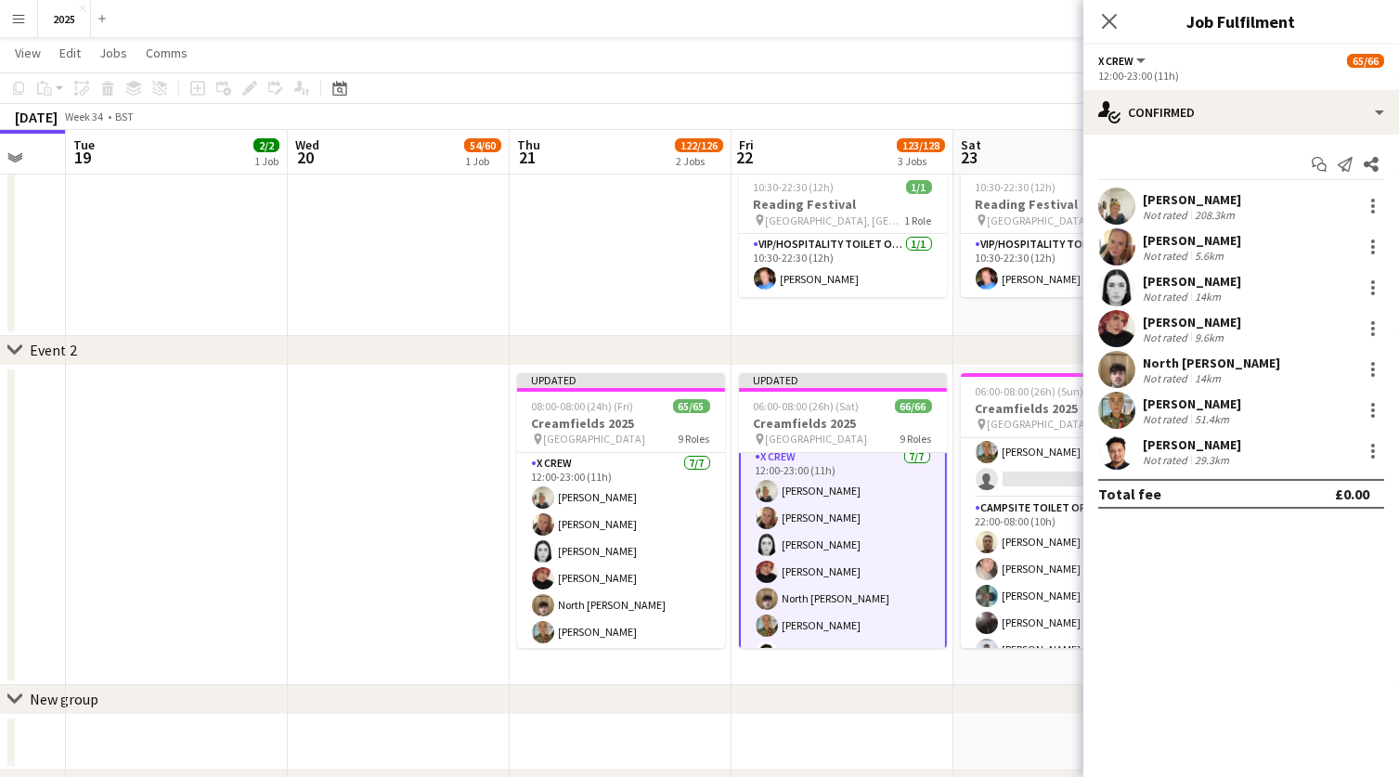
scroll to position [1240, 0]
click at [1024, 469] on app-card-role "X Crew [DATE] 12:00-23:00 (11h) [PERSON_NAME] [PERSON_NAME] [PERSON_NAME] [PERS…" at bounding box center [1065, 385] width 208 height 225
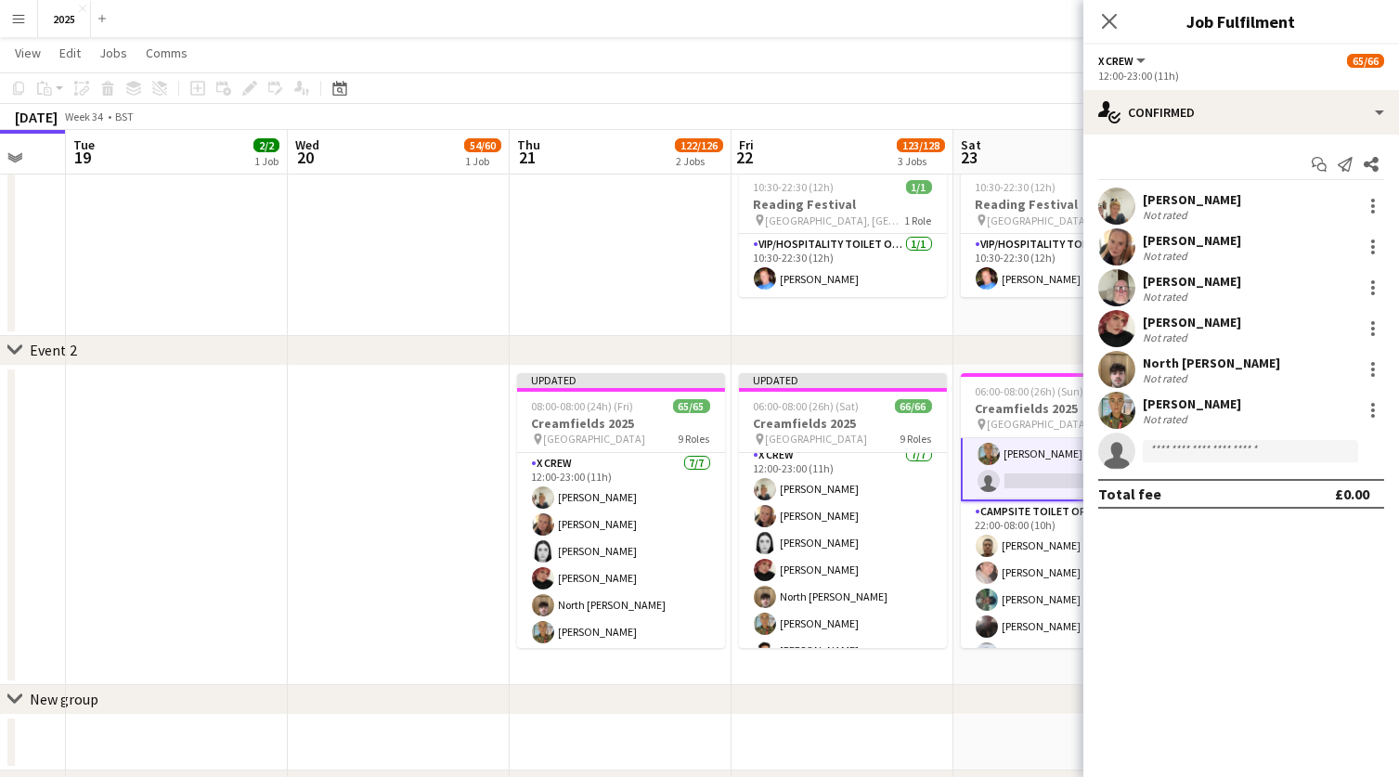
scroll to position [0, 821]
click at [1205, 445] on input at bounding box center [1250, 451] width 215 height 22
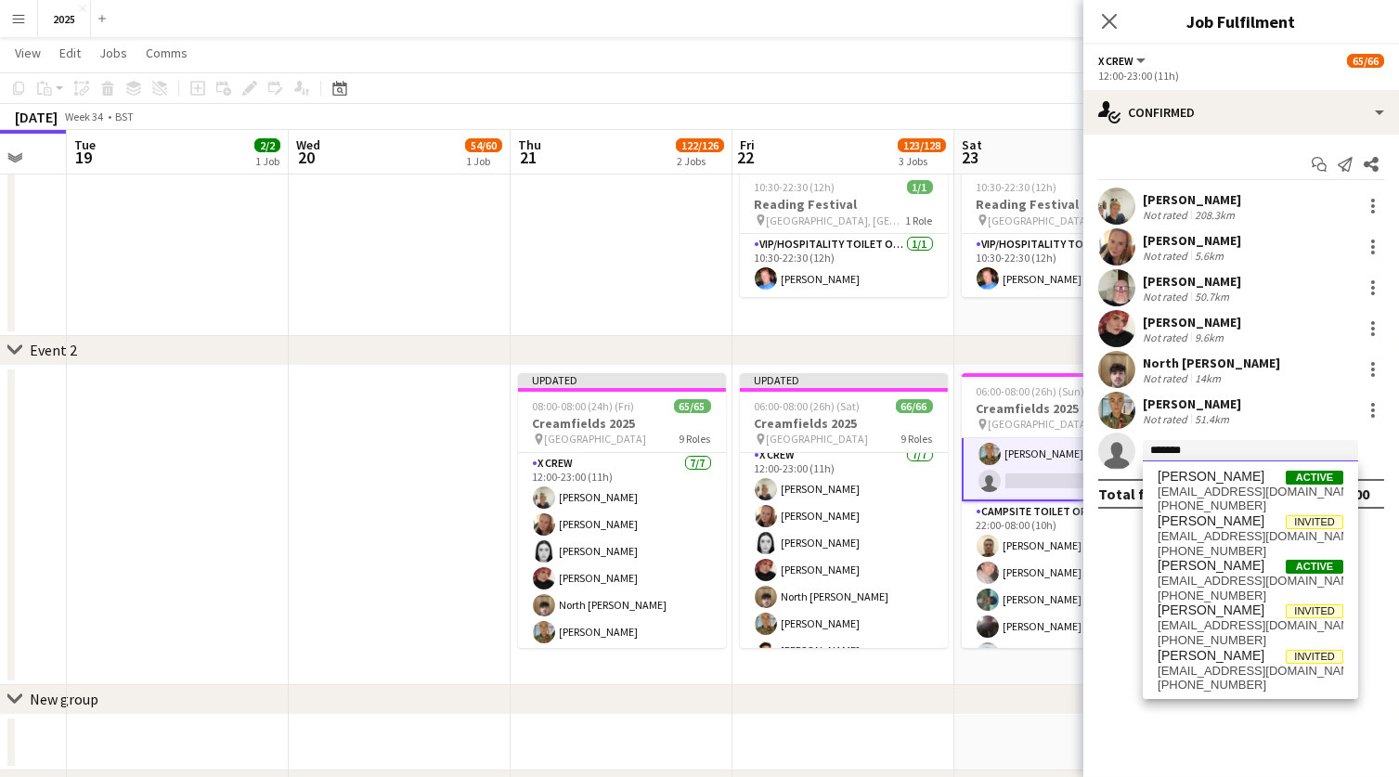
type input "*******"
drag, startPoint x: 1205, startPoint y: 445, endPoint x: 1255, endPoint y: 619, distance: 181.6
click at [1255, 619] on span "[EMAIL_ADDRESS][DOMAIN_NAME]" at bounding box center [1251, 625] width 186 height 15
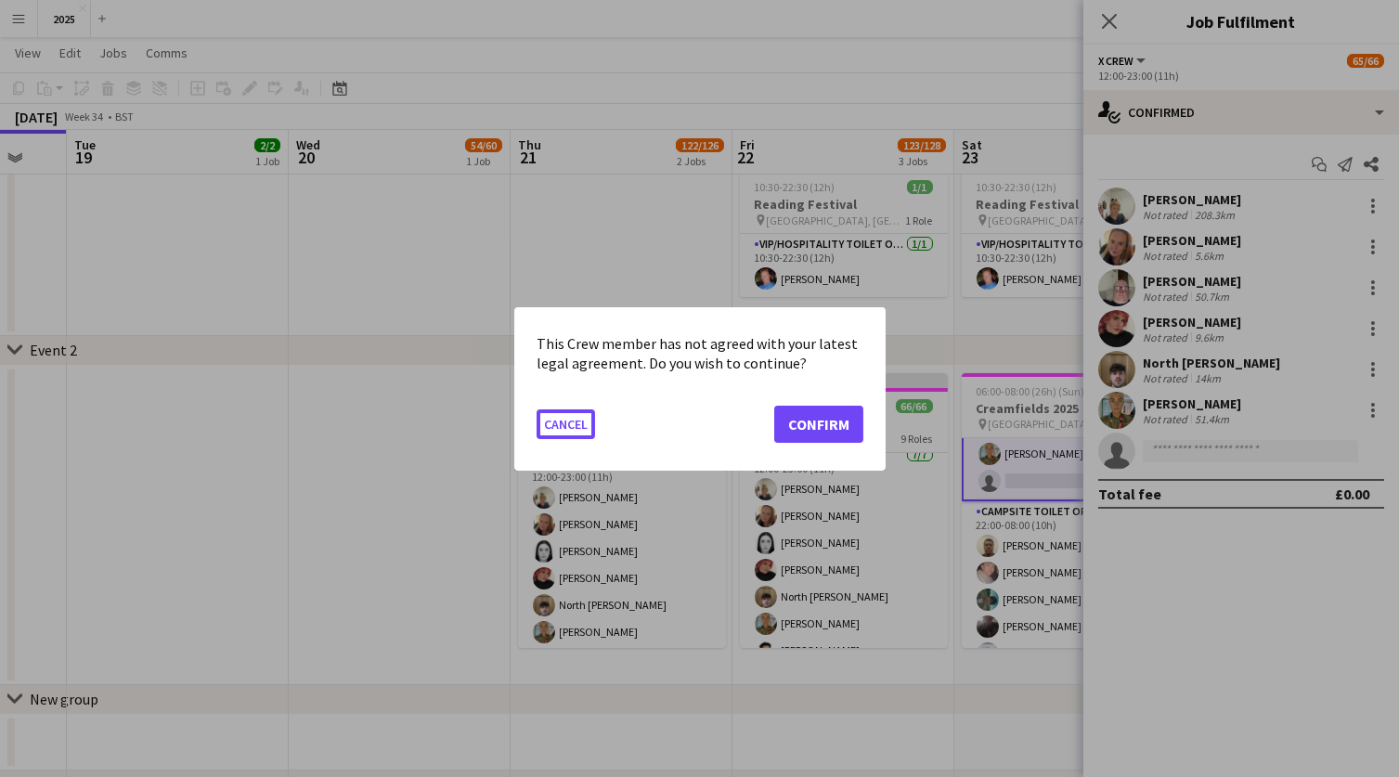
scroll to position [0, 0]
click at [837, 431] on button "Confirm" at bounding box center [818, 423] width 89 height 37
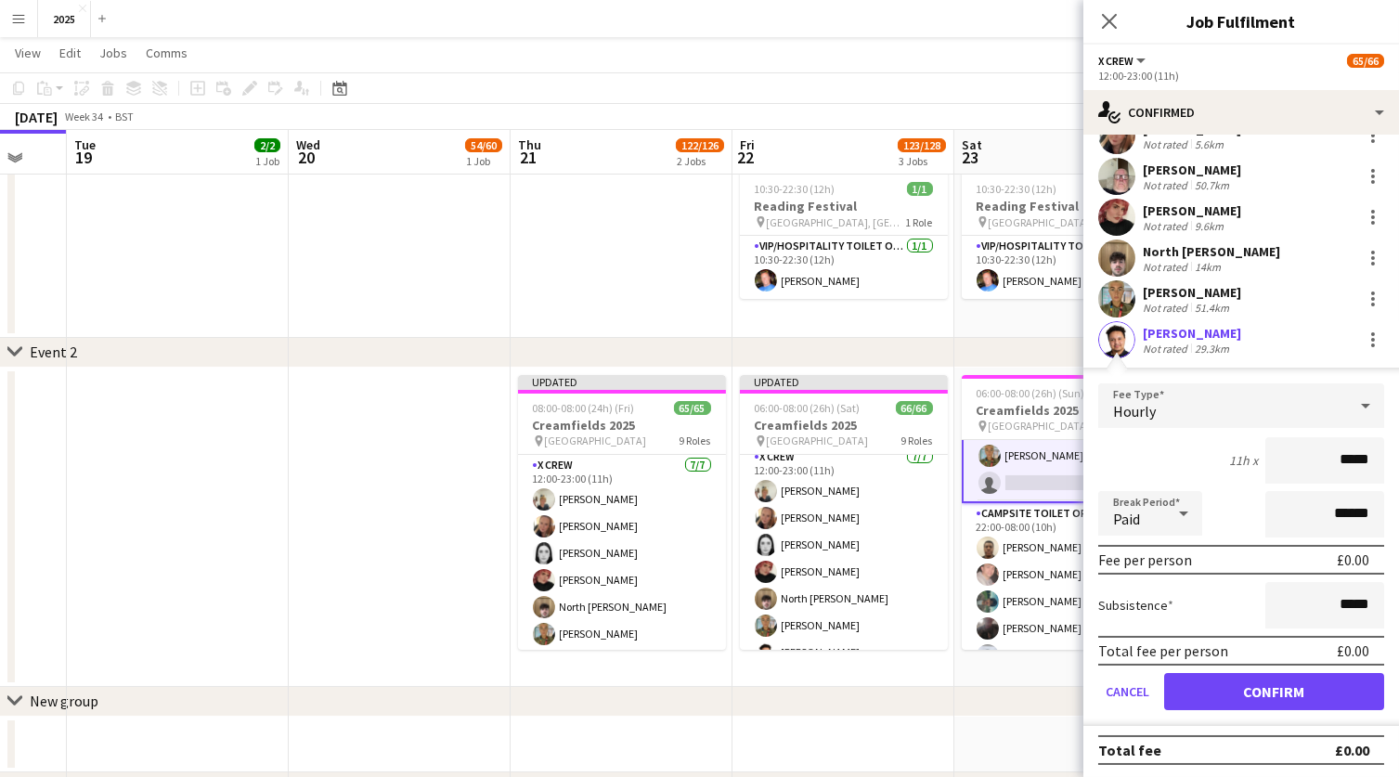
scroll to position [110, 0]
click at [1210, 688] on button "Confirm" at bounding box center [1274, 693] width 220 height 37
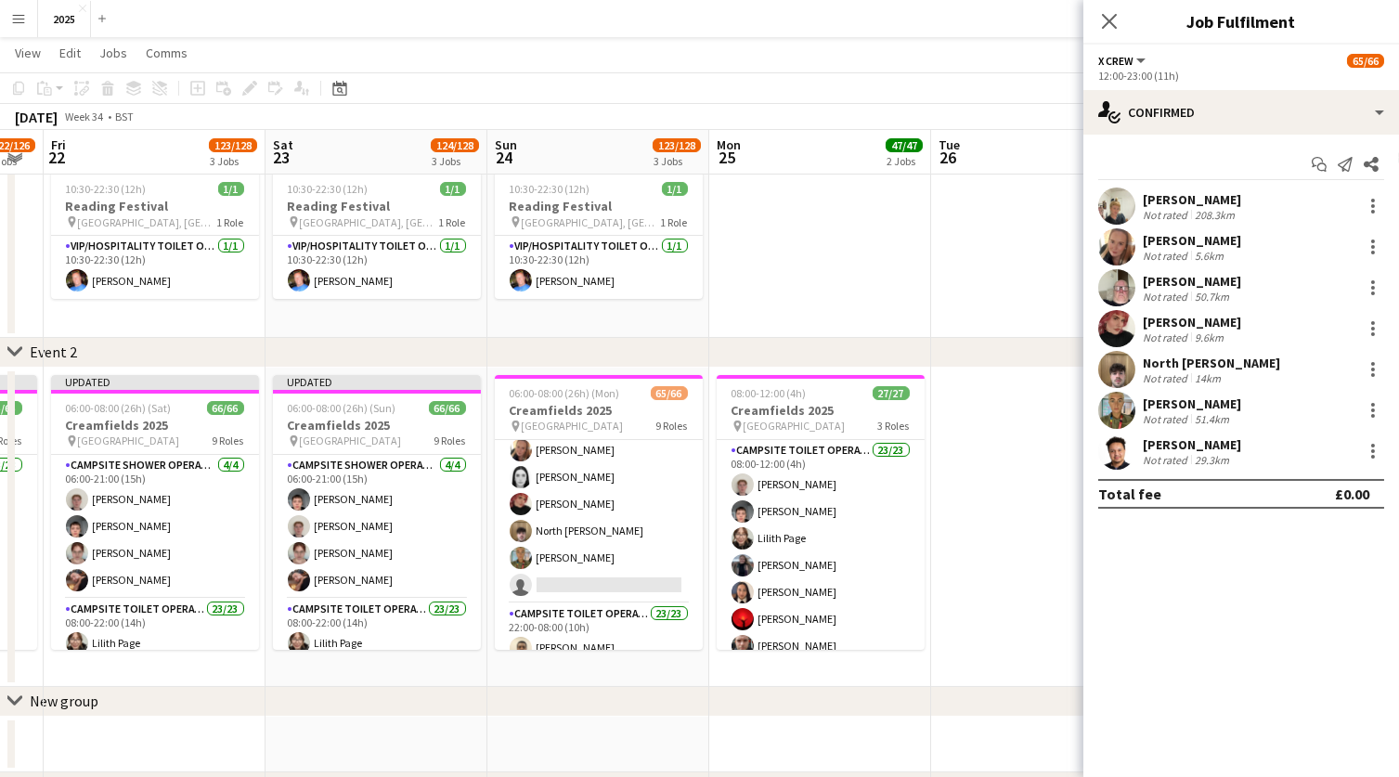
scroll to position [1129, 0]
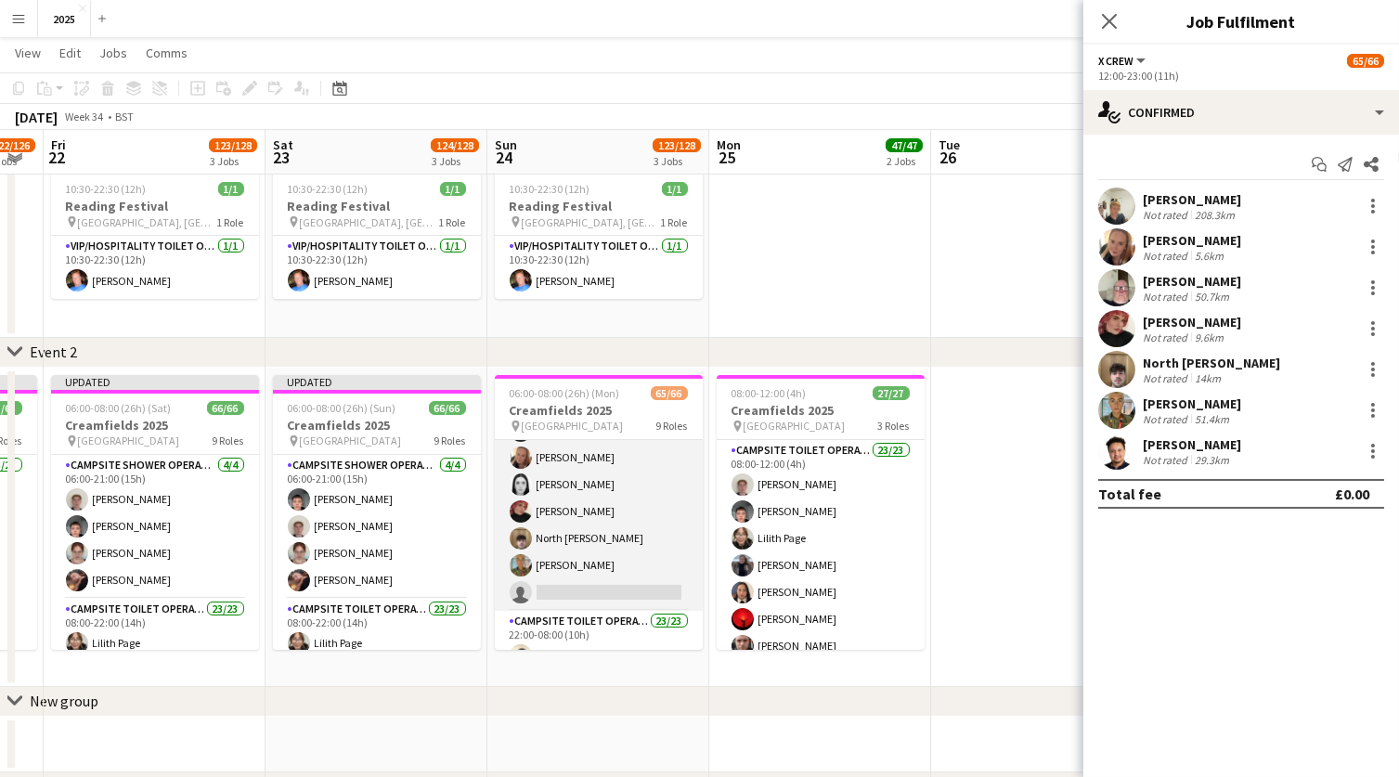
click at [652, 590] on app-card-role "X Crew [DATE] 12:00-23:00 (11h) [PERSON_NAME] [PERSON_NAME] [PERSON_NAME] [PERS…" at bounding box center [599, 498] width 208 height 225
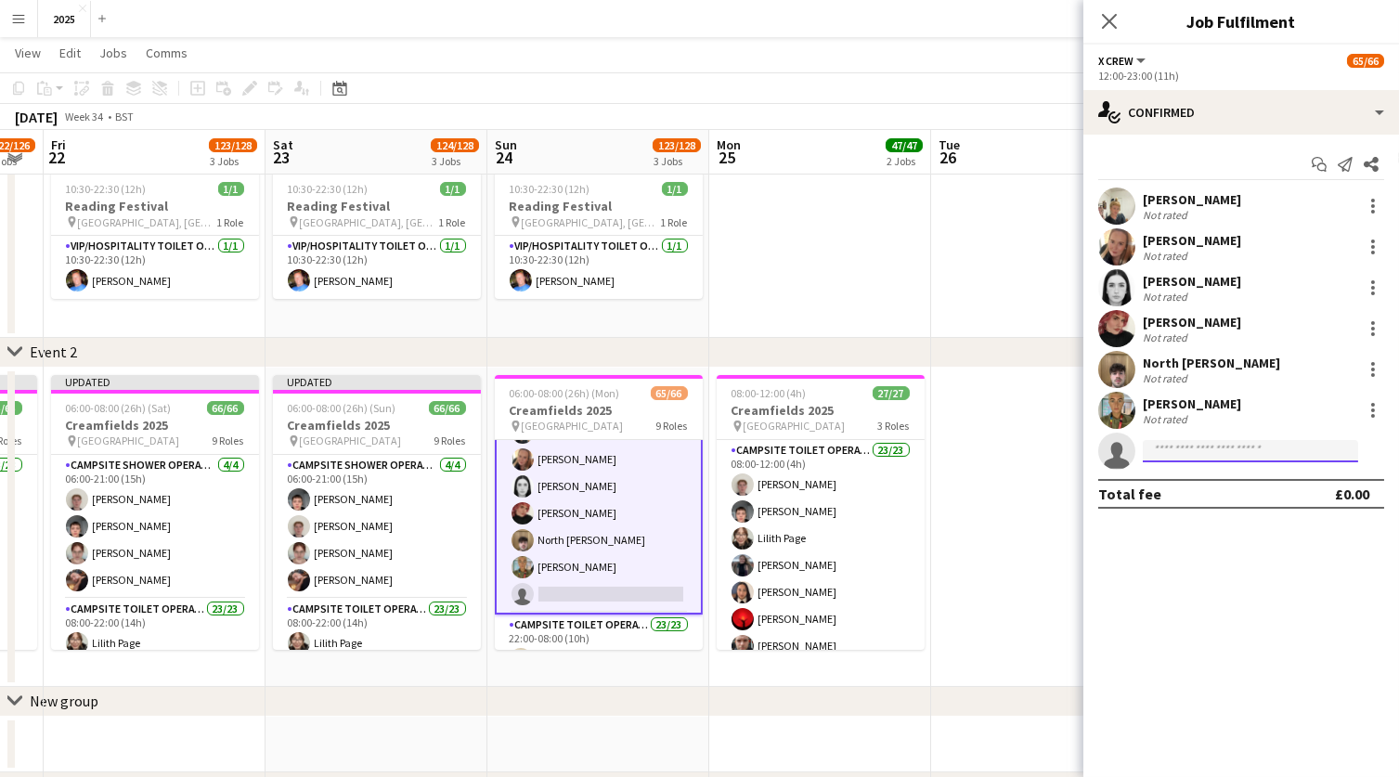
click at [1209, 454] on input at bounding box center [1250, 451] width 215 height 22
type input "*******"
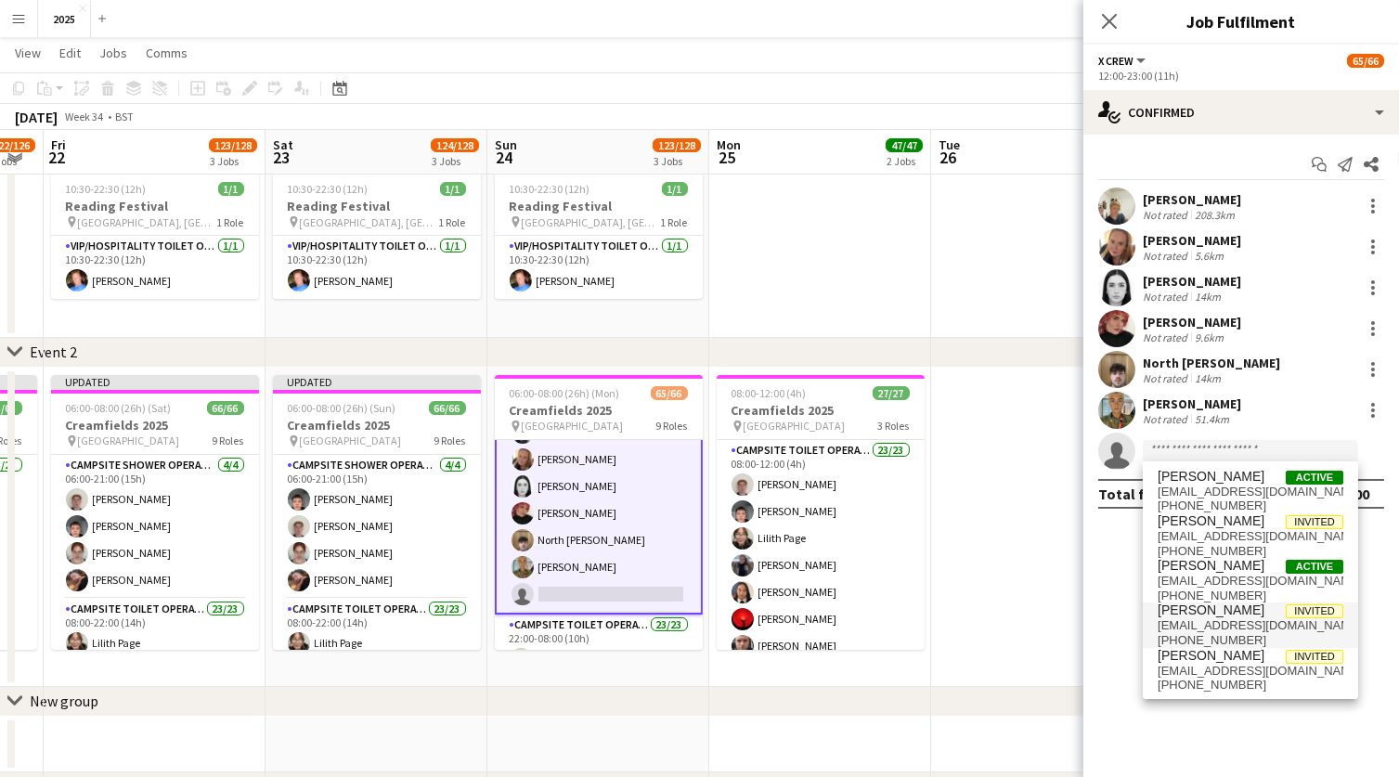
click at [1241, 620] on span "[EMAIL_ADDRESS][DOMAIN_NAME]" at bounding box center [1251, 625] width 186 height 15
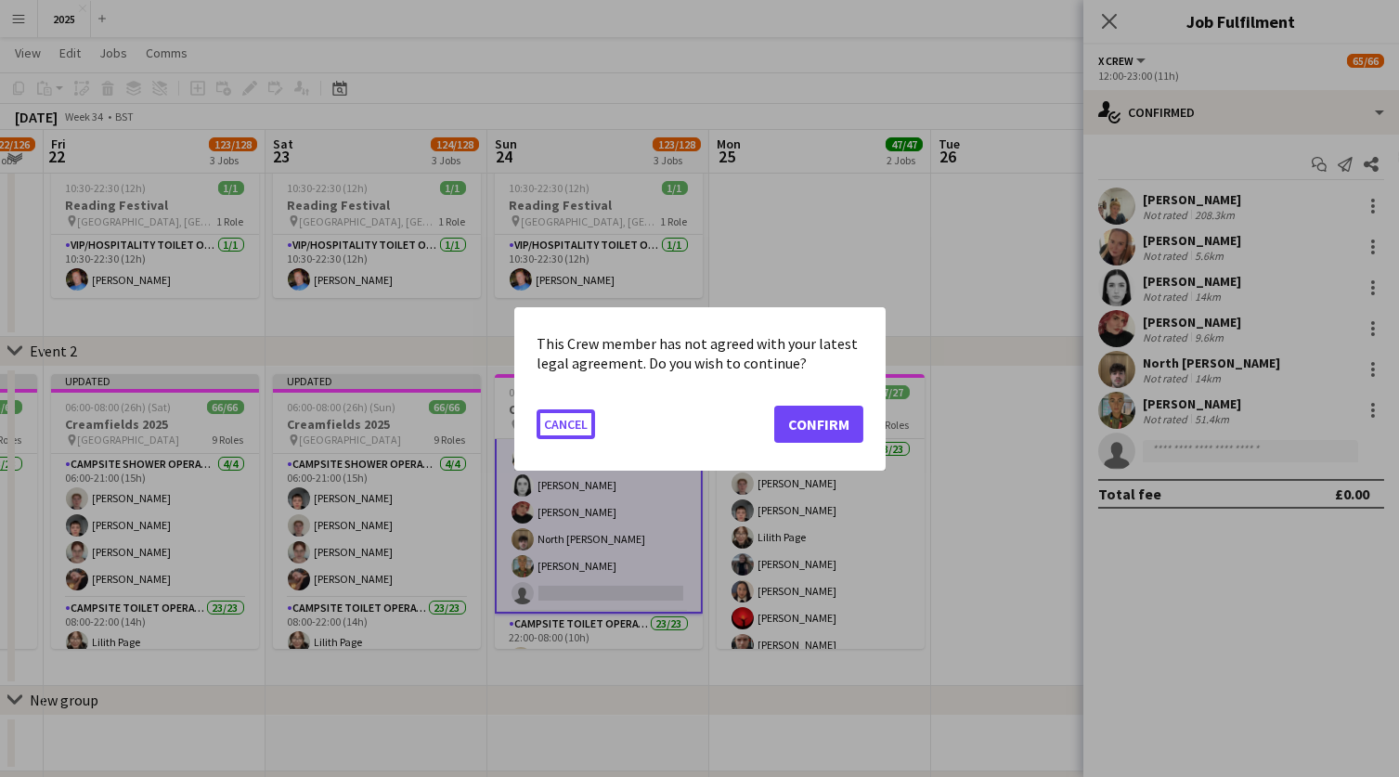
scroll to position [0, 0]
click at [824, 431] on button "Confirm" at bounding box center [818, 423] width 89 height 37
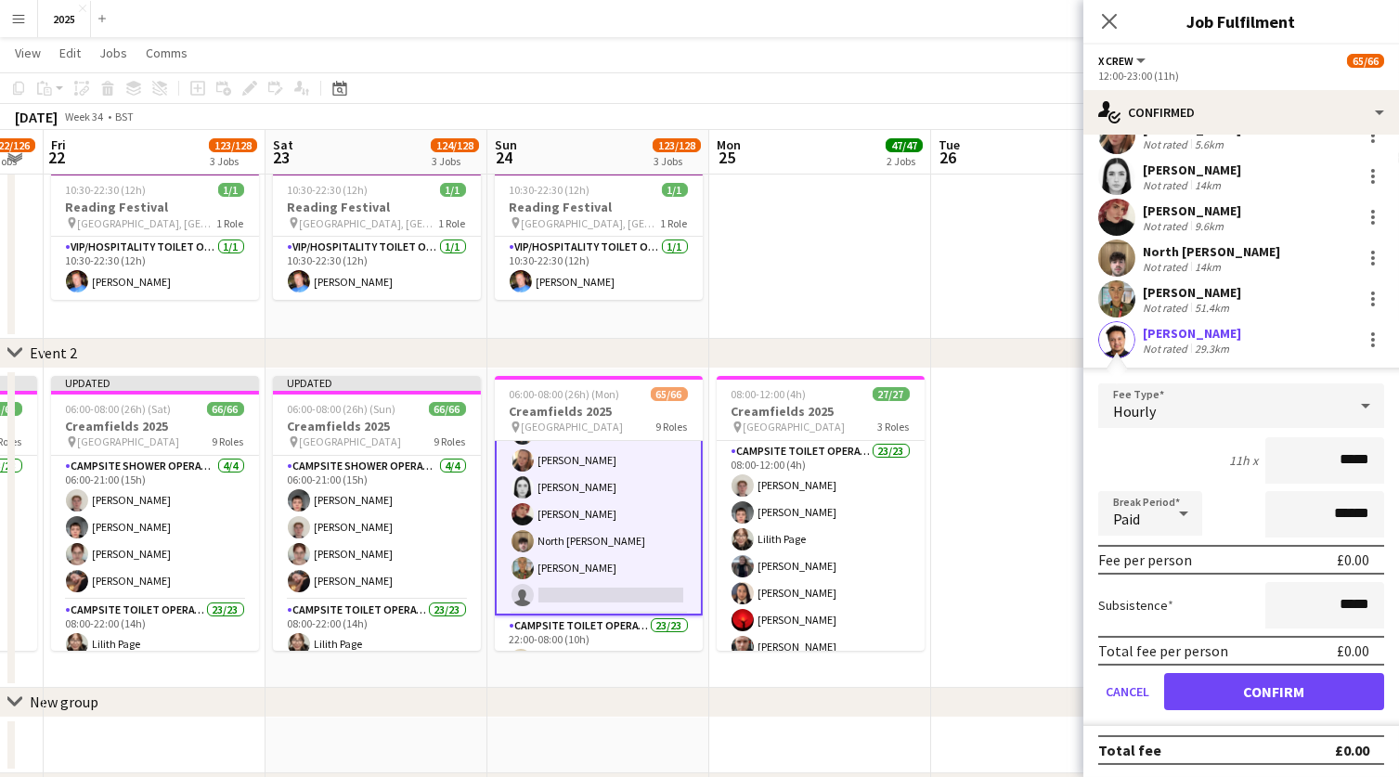
scroll to position [110, 0]
click at [1191, 689] on button "Confirm" at bounding box center [1274, 693] width 220 height 37
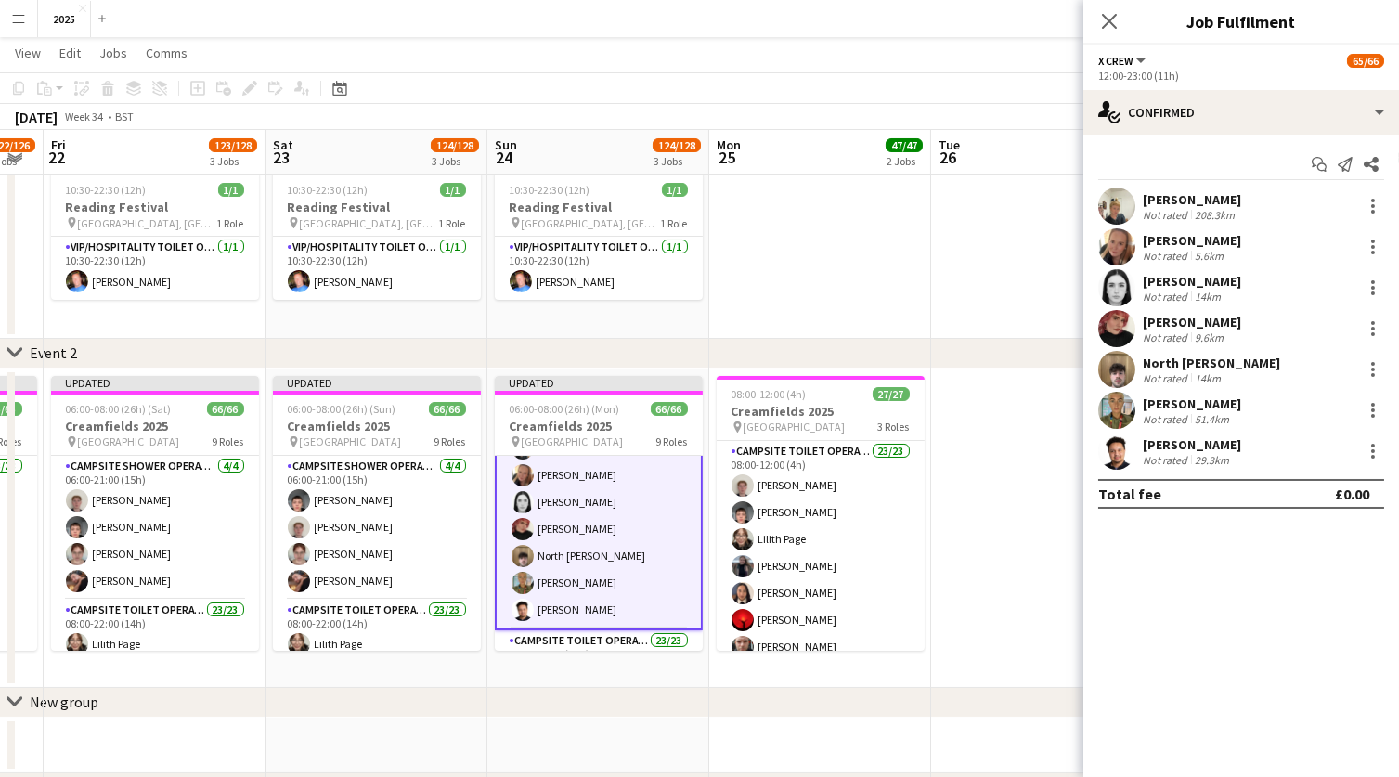
click at [1006, 471] on app-date-cell at bounding box center [1042, 528] width 222 height 319
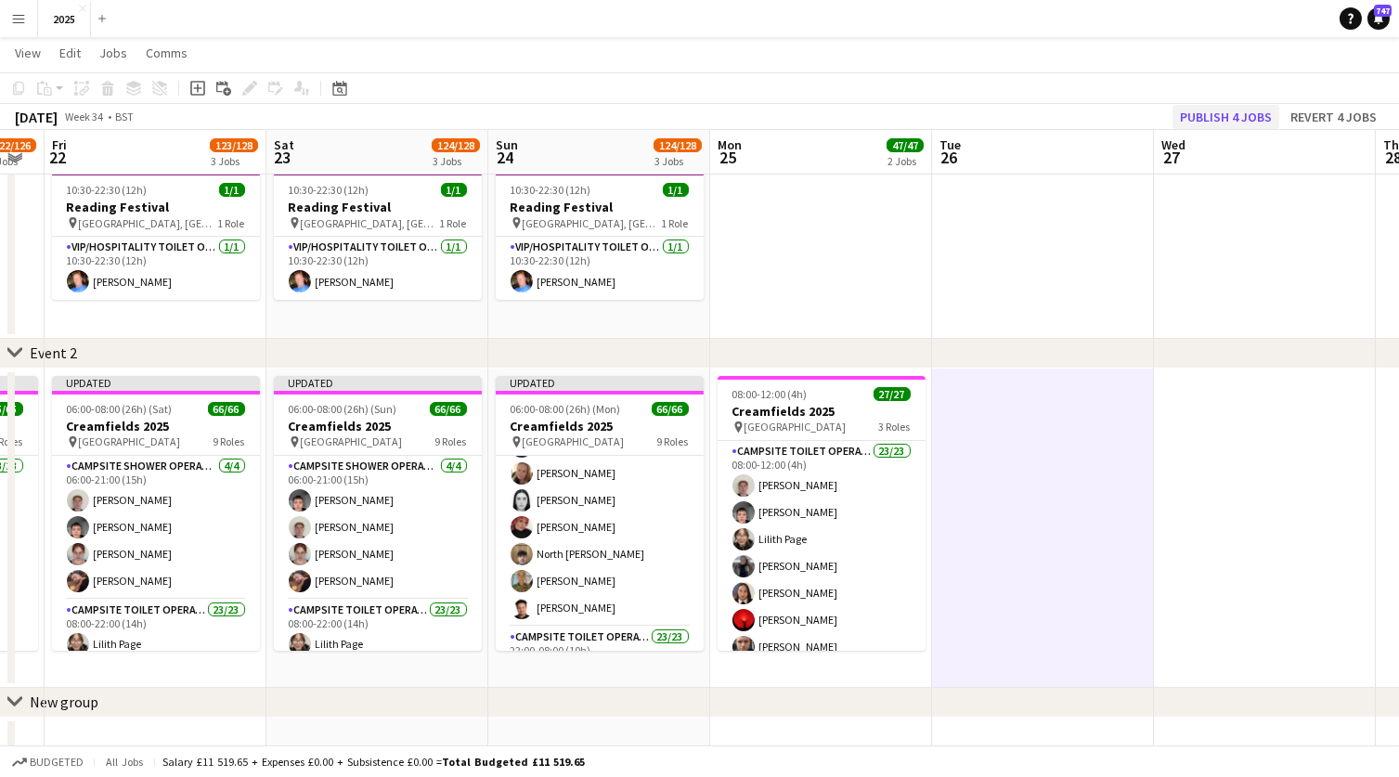
click at [1224, 122] on button "Publish 4 jobs" at bounding box center [1226, 117] width 107 height 24
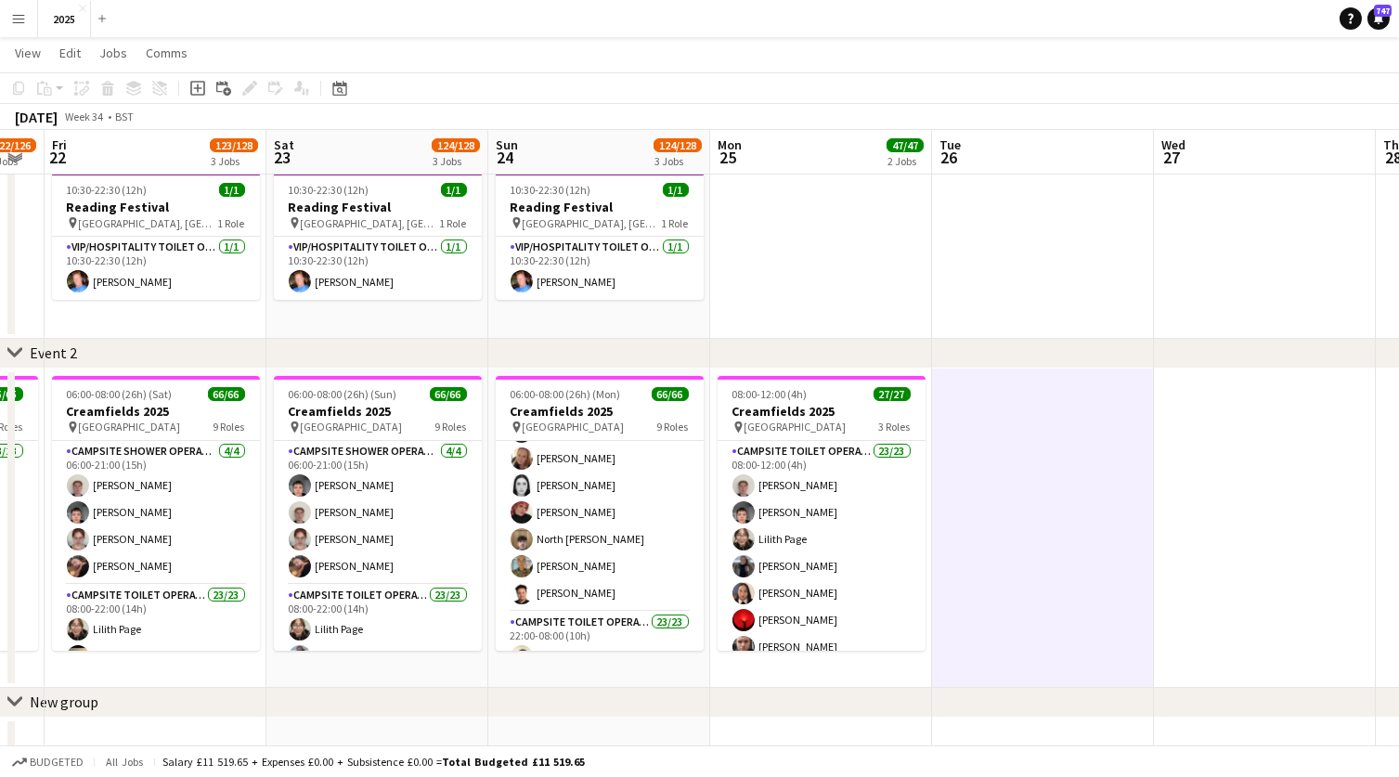
scroll to position [0, 550]
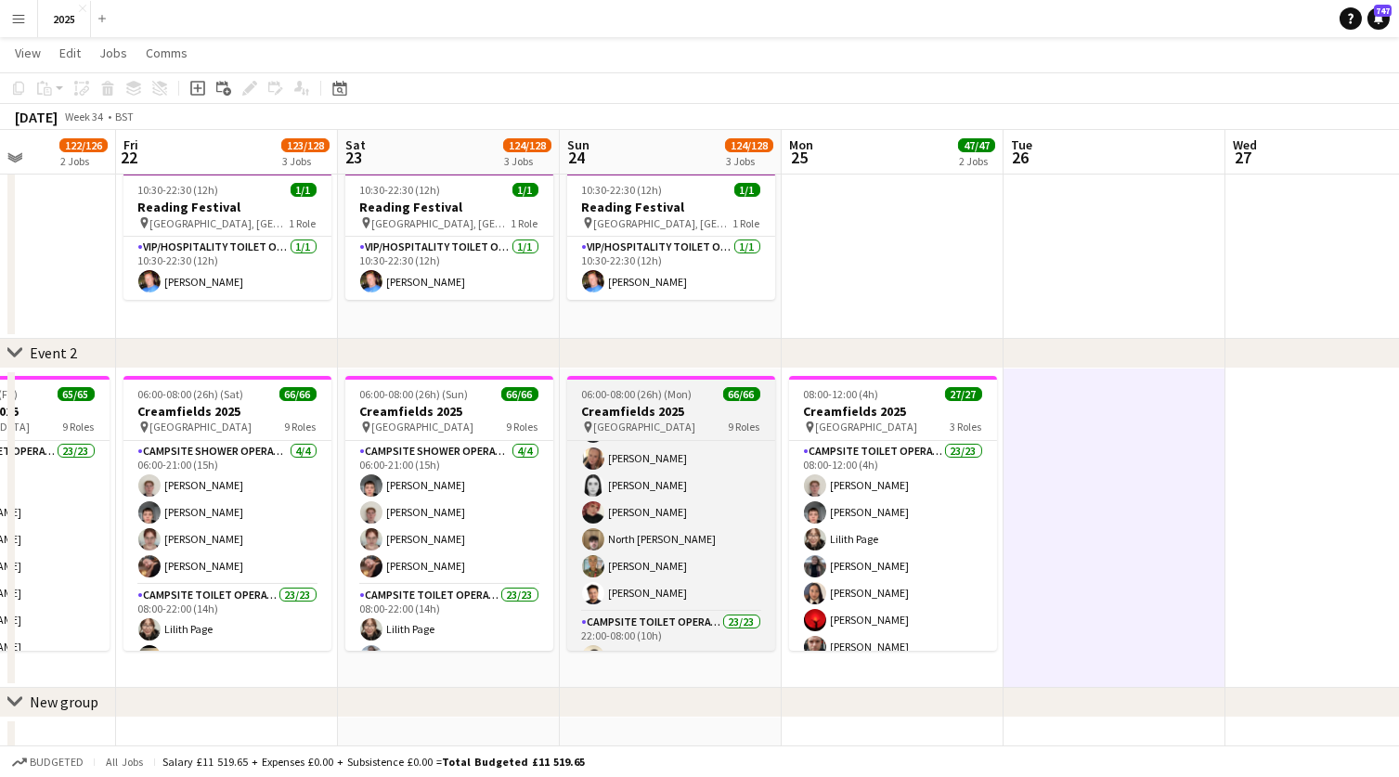
click at [719, 410] on h3 "Creamfields 2025" at bounding box center [671, 411] width 208 height 17
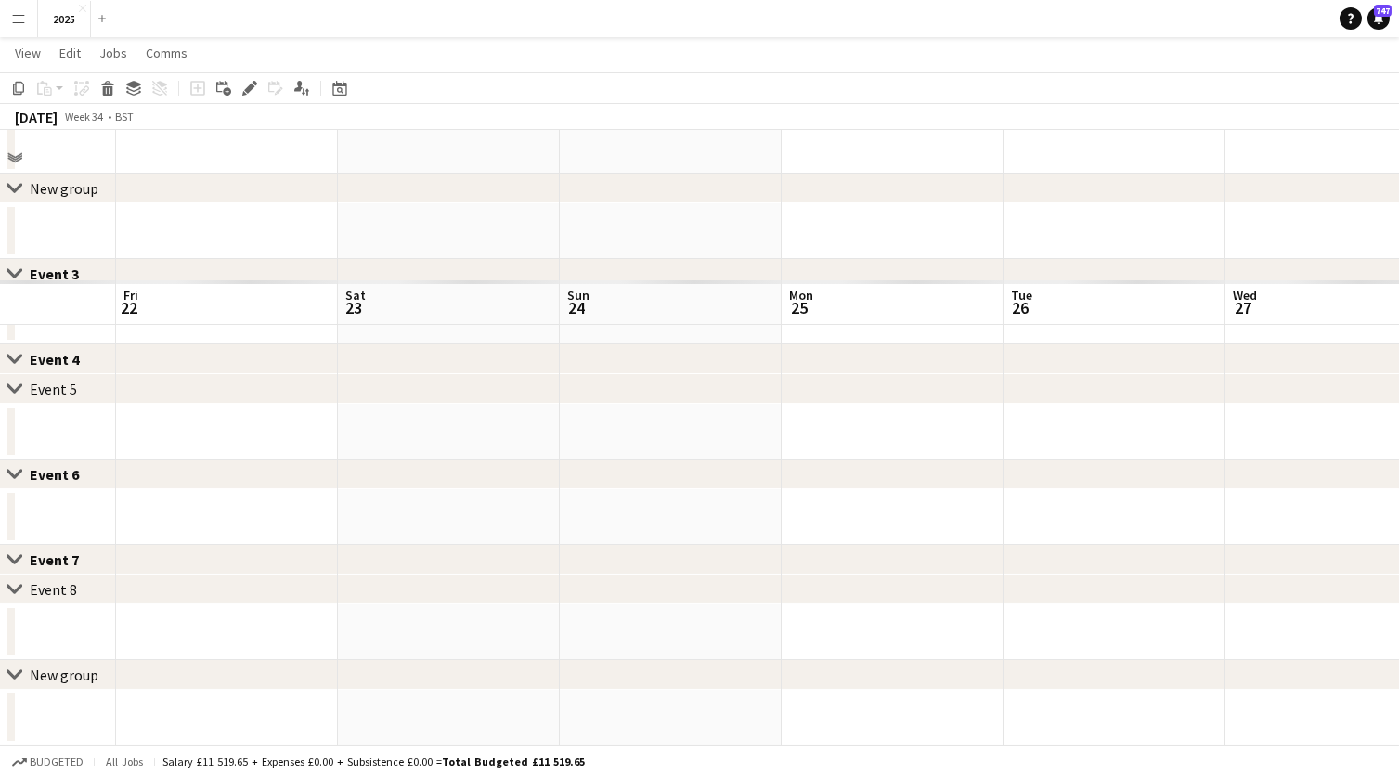
scroll to position [175, 0]
click at [171, 55] on span "Comms" at bounding box center [167, 53] width 42 height 17
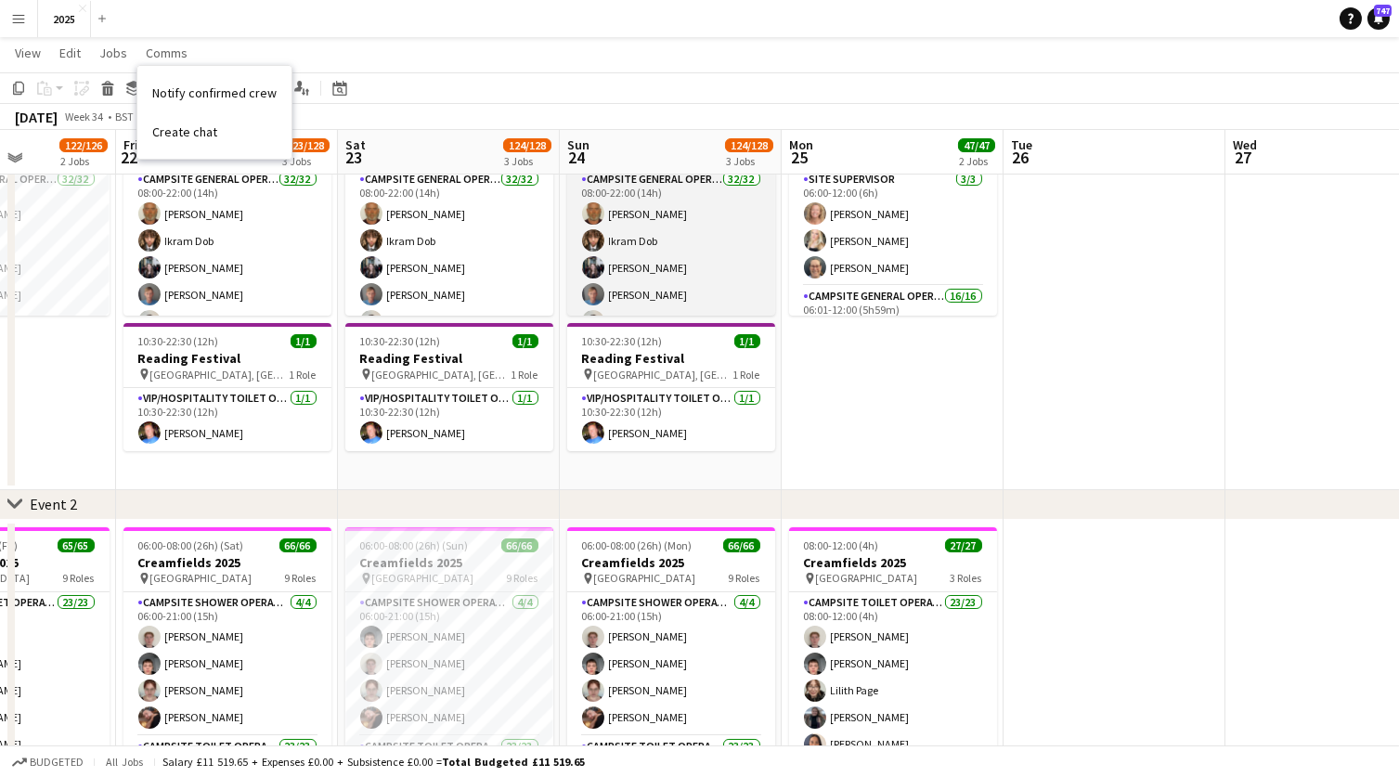
click at [617, 298] on app-card-role "Campsite General Operative 32/32 08:00-22:00 (14h) [PERSON_NAME] [PERSON_NAME] …" at bounding box center [671, 620] width 208 height 903
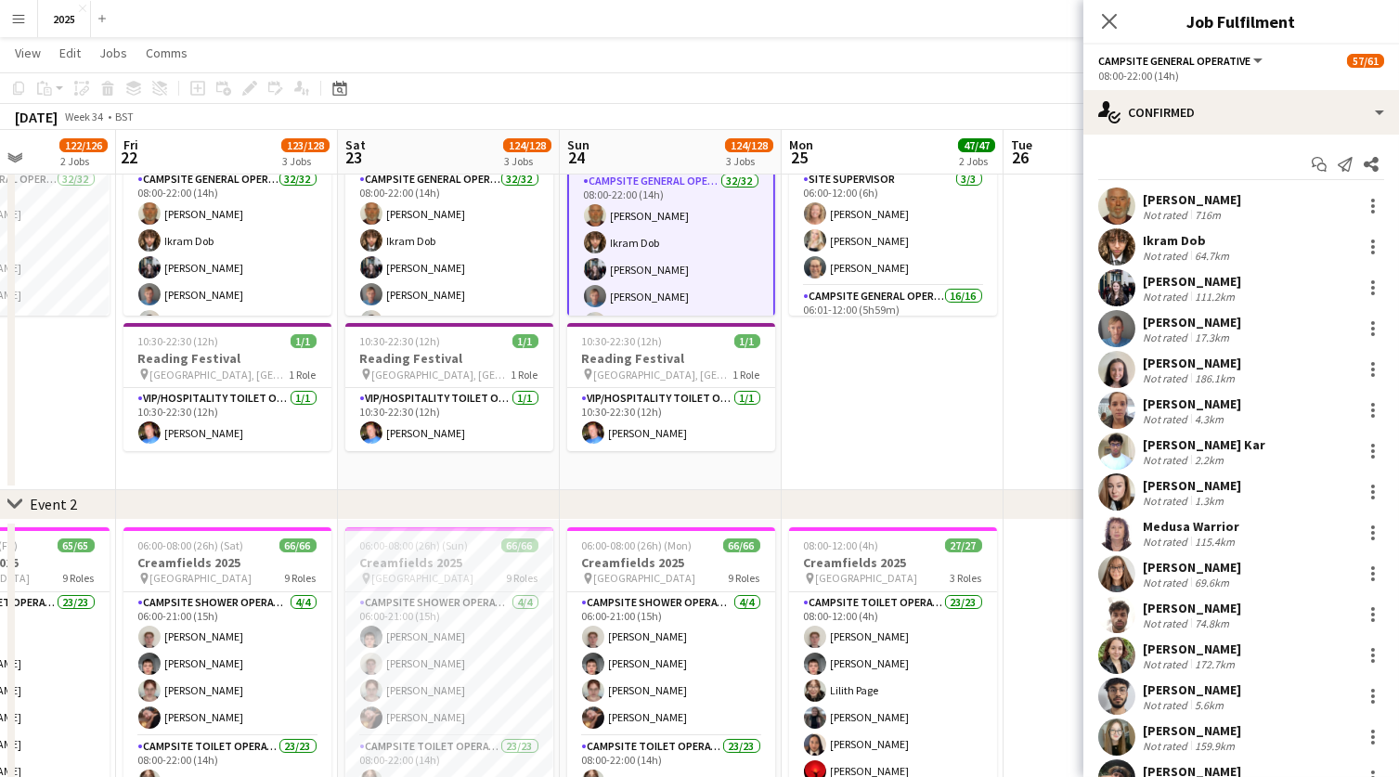
scroll to position [241, 0]
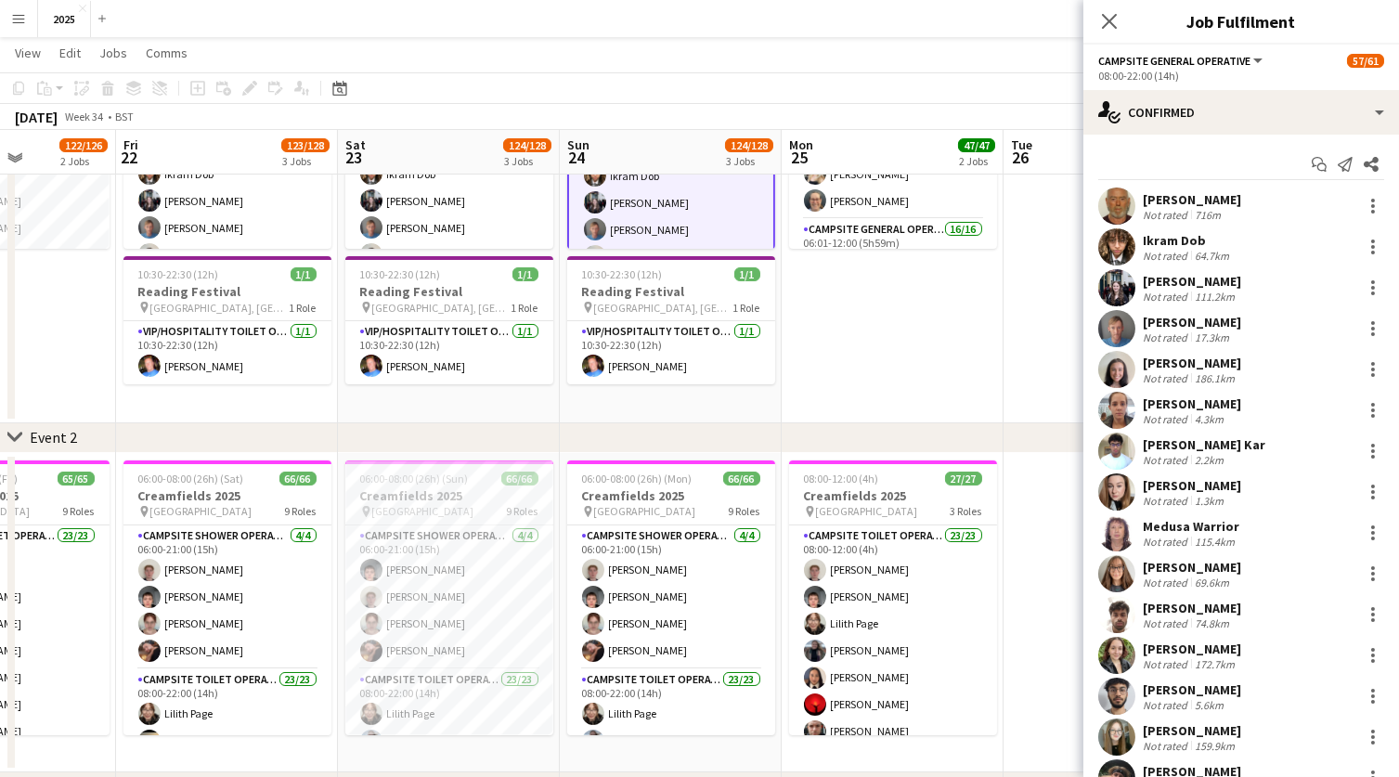
click at [864, 356] on app-date-cell "06:00-12:00 (6h) 20/20 Reading Festival 2025 pin Richfield Avenue 3 Roles Site …" at bounding box center [893, 195] width 222 height 457
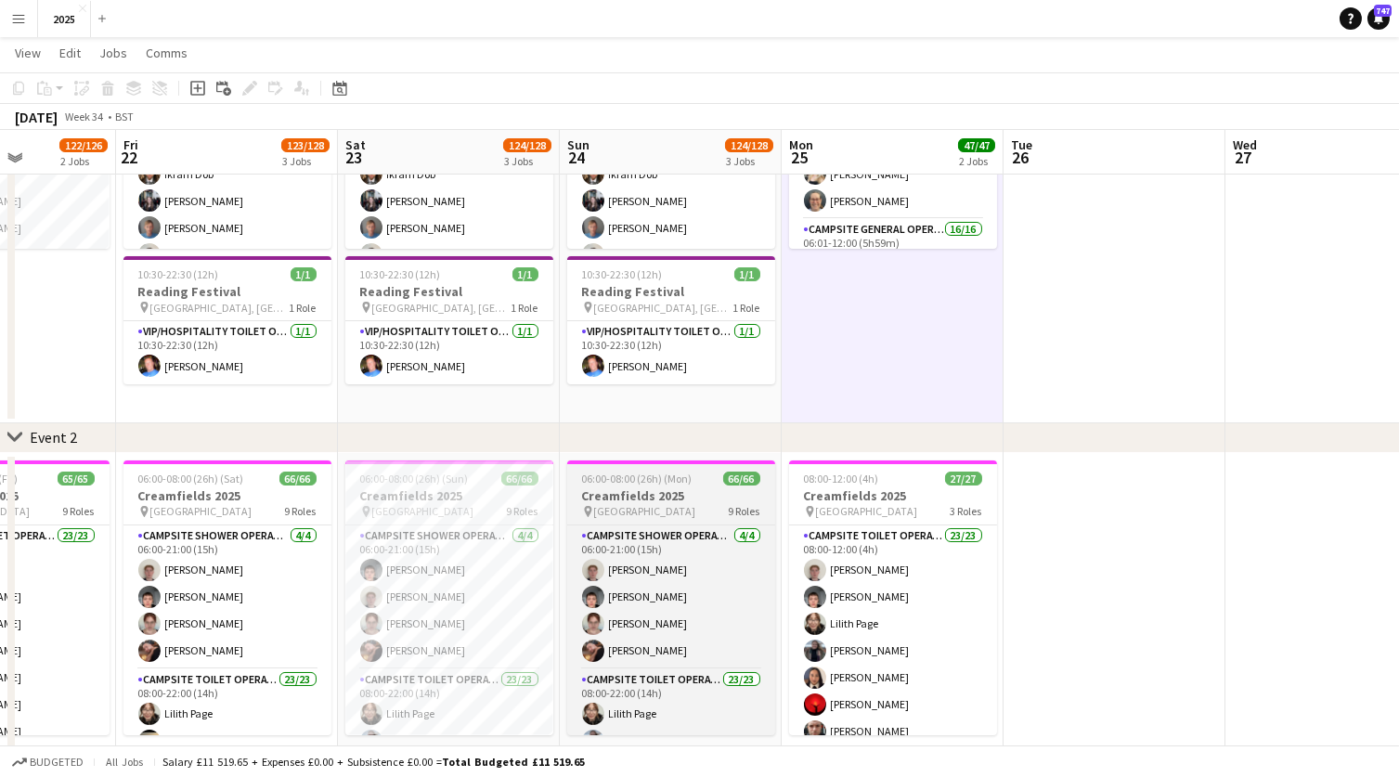
scroll to position [0, 549]
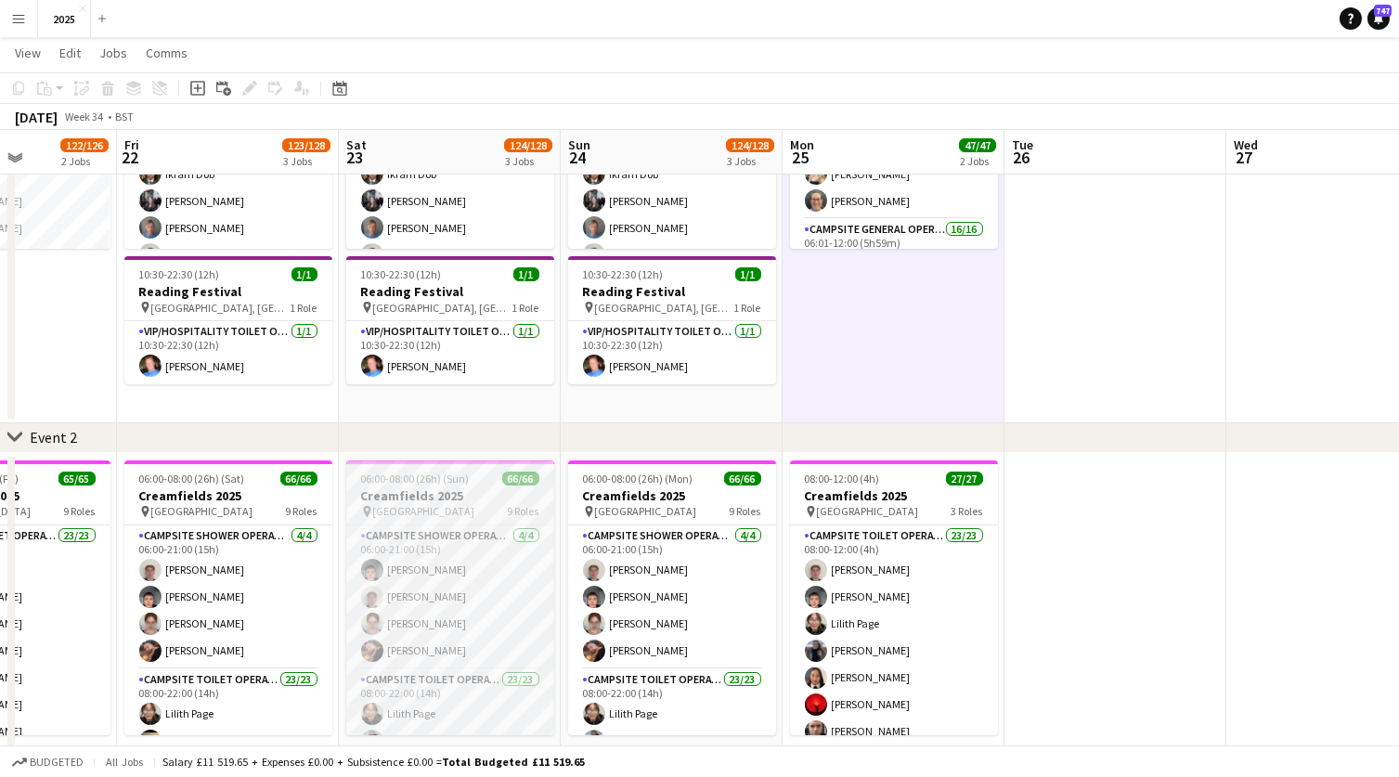
click at [523, 500] on h3 "Creamfields 2025" at bounding box center [450, 495] width 208 height 17
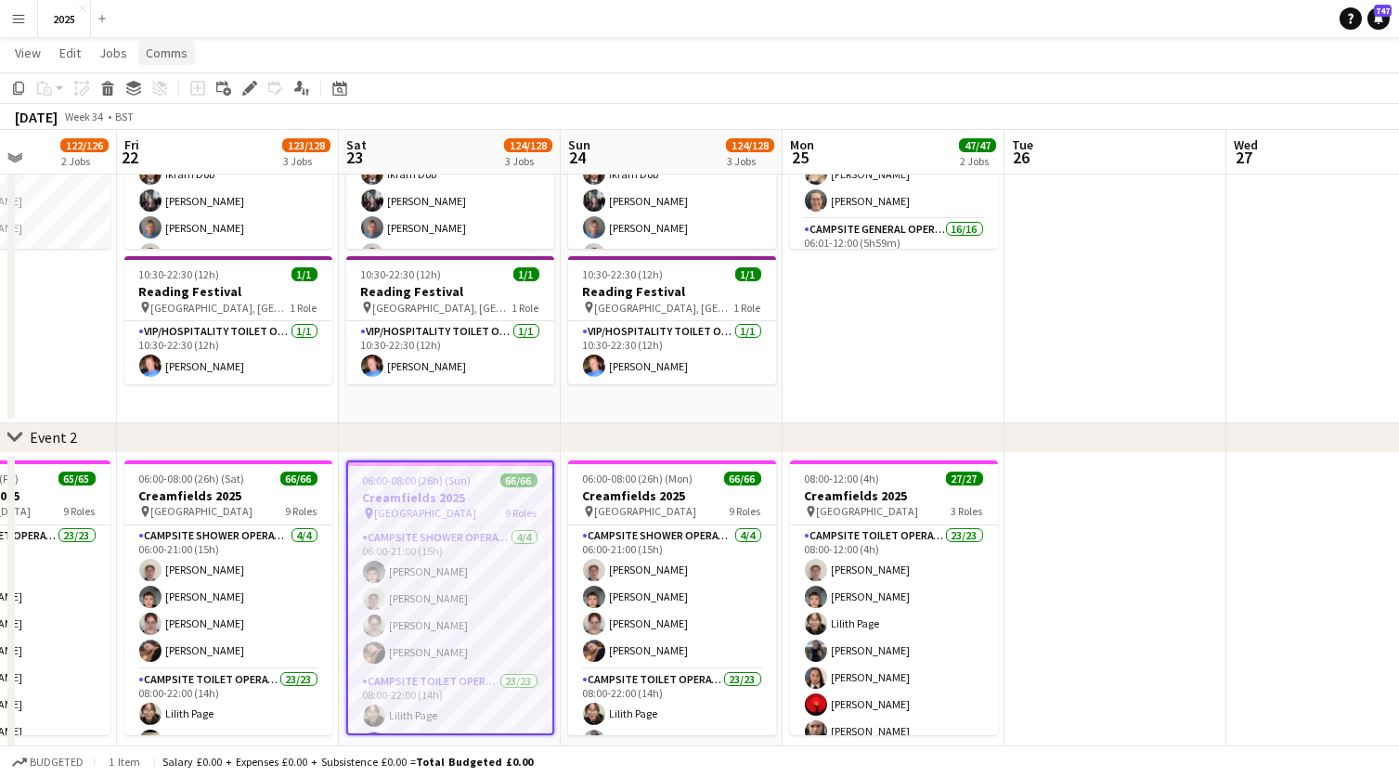
click at [158, 55] on span "Comms" at bounding box center [167, 53] width 42 height 17
click at [188, 99] on span "Notify confirmed crew" at bounding box center [214, 92] width 124 height 17
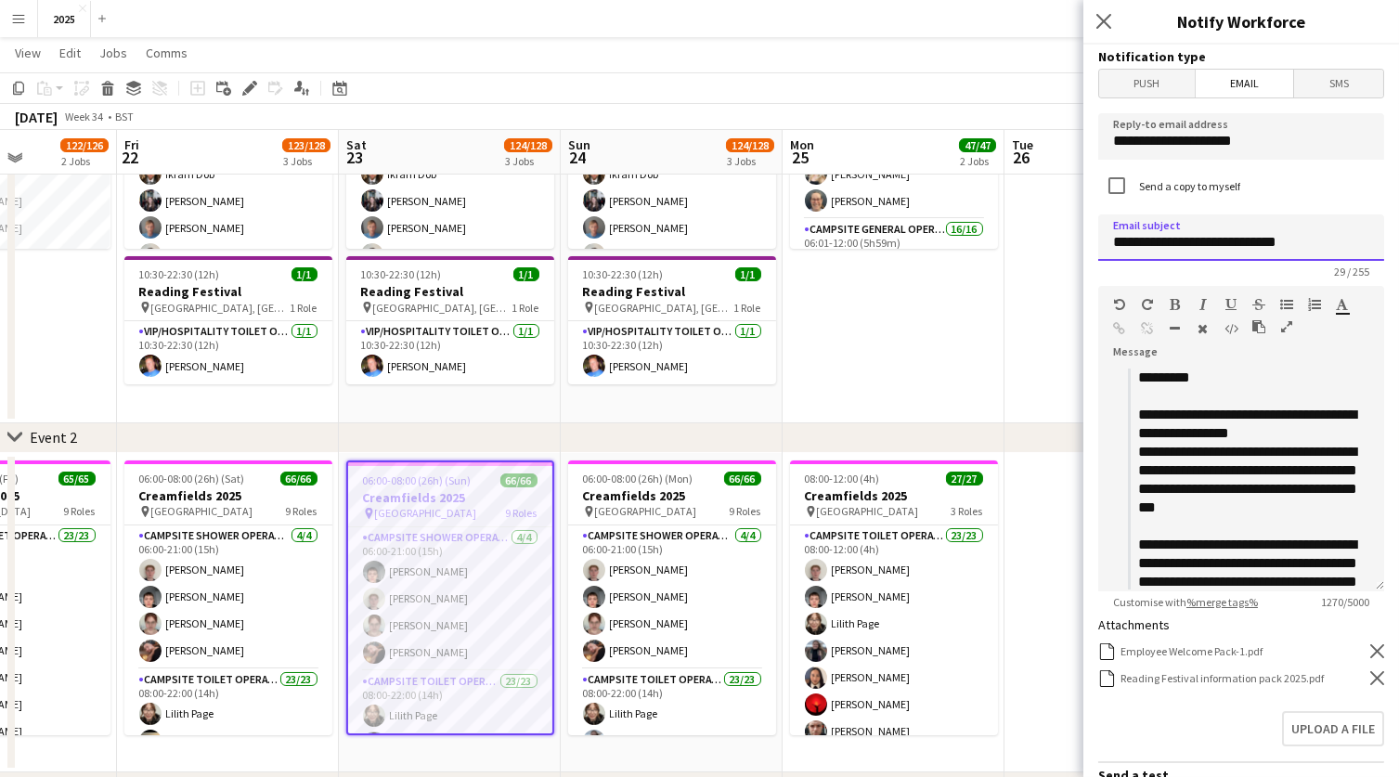
drag, startPoint x: 1167, startPoint y: 249, endPoint x: 1002, endPoint y: 238, distance: 165.6
type input "**********"
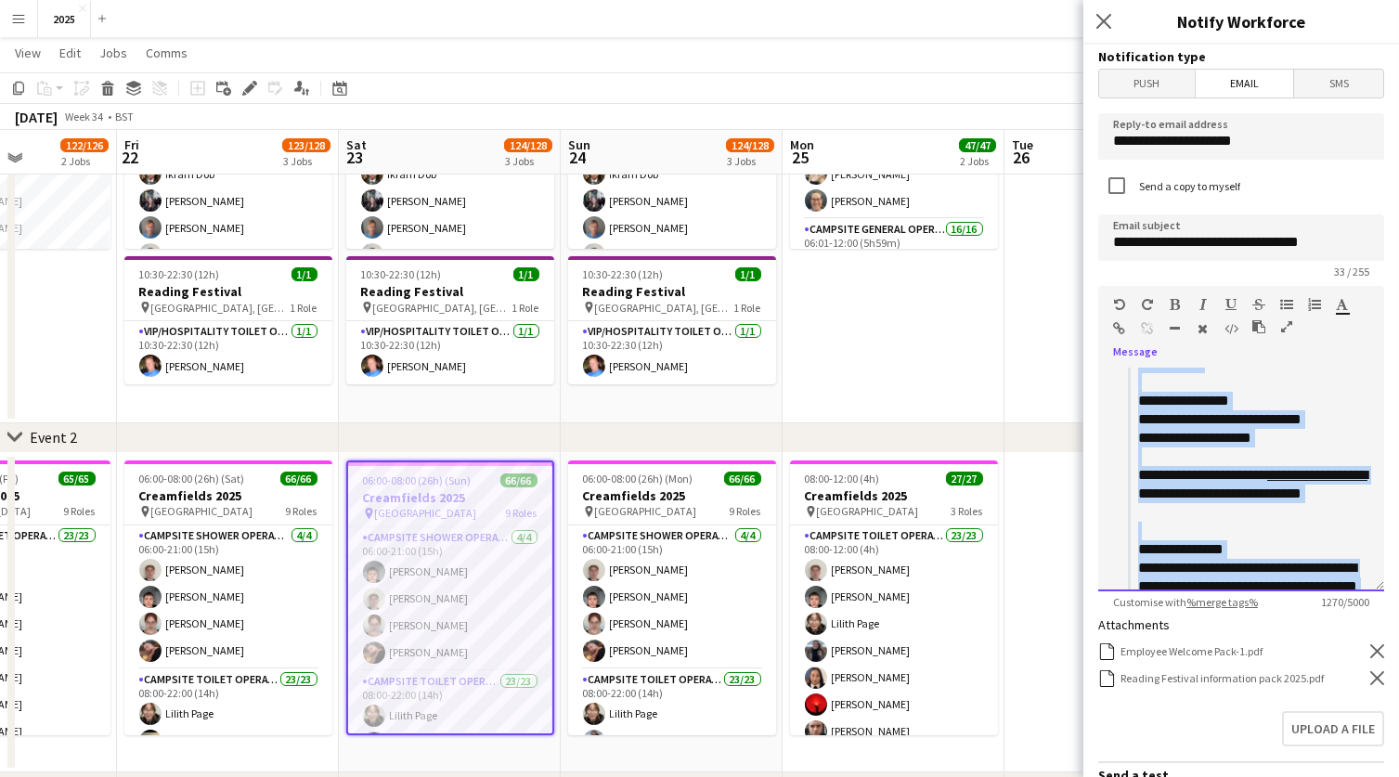
scroll to position [849, 0]
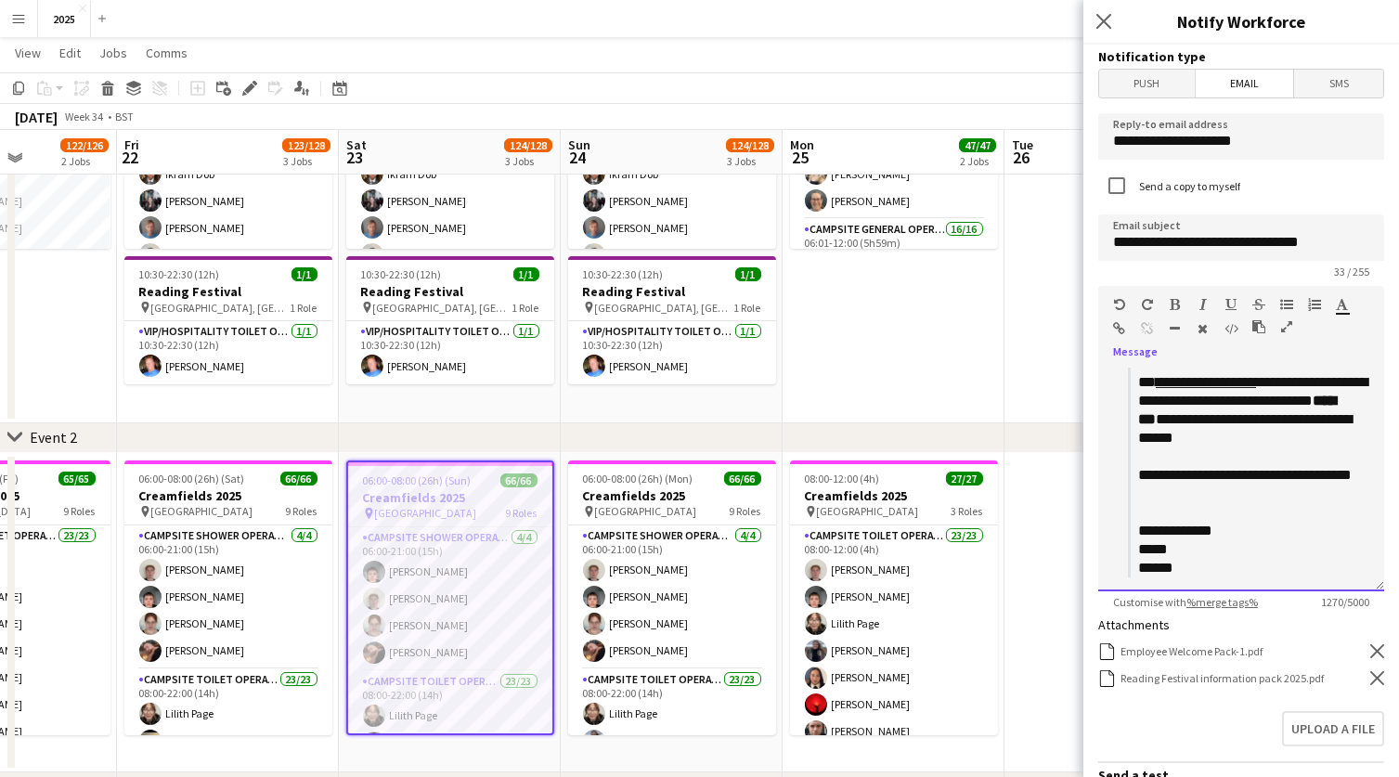
drag, startPoint x: 1134, startPoint y: 373, endPoint x: 1309, endPoint y: 735, distance: 402.4
click at [1309, 735] on form "**********" at bounding box center [1241, 582] width 316 height 1074
paste div
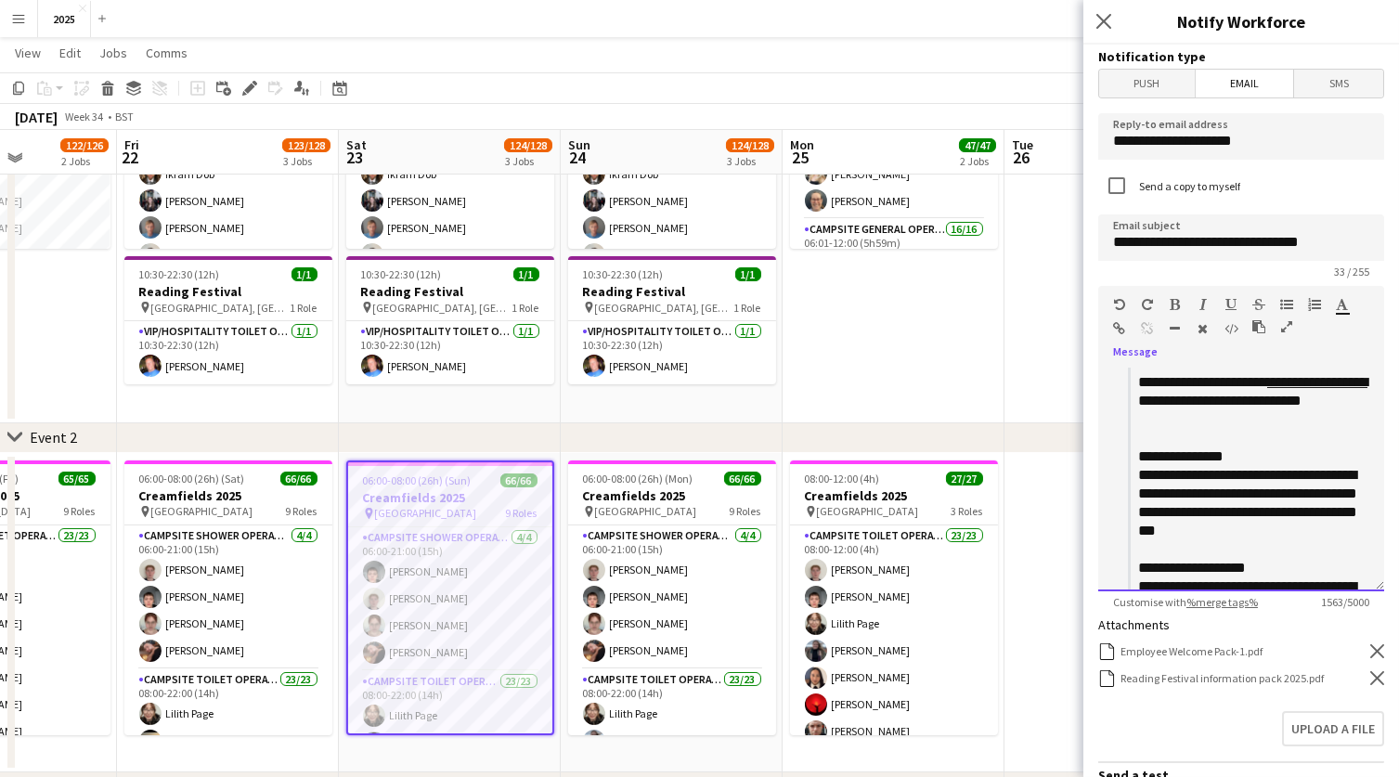
scroll to position [1091, 0]
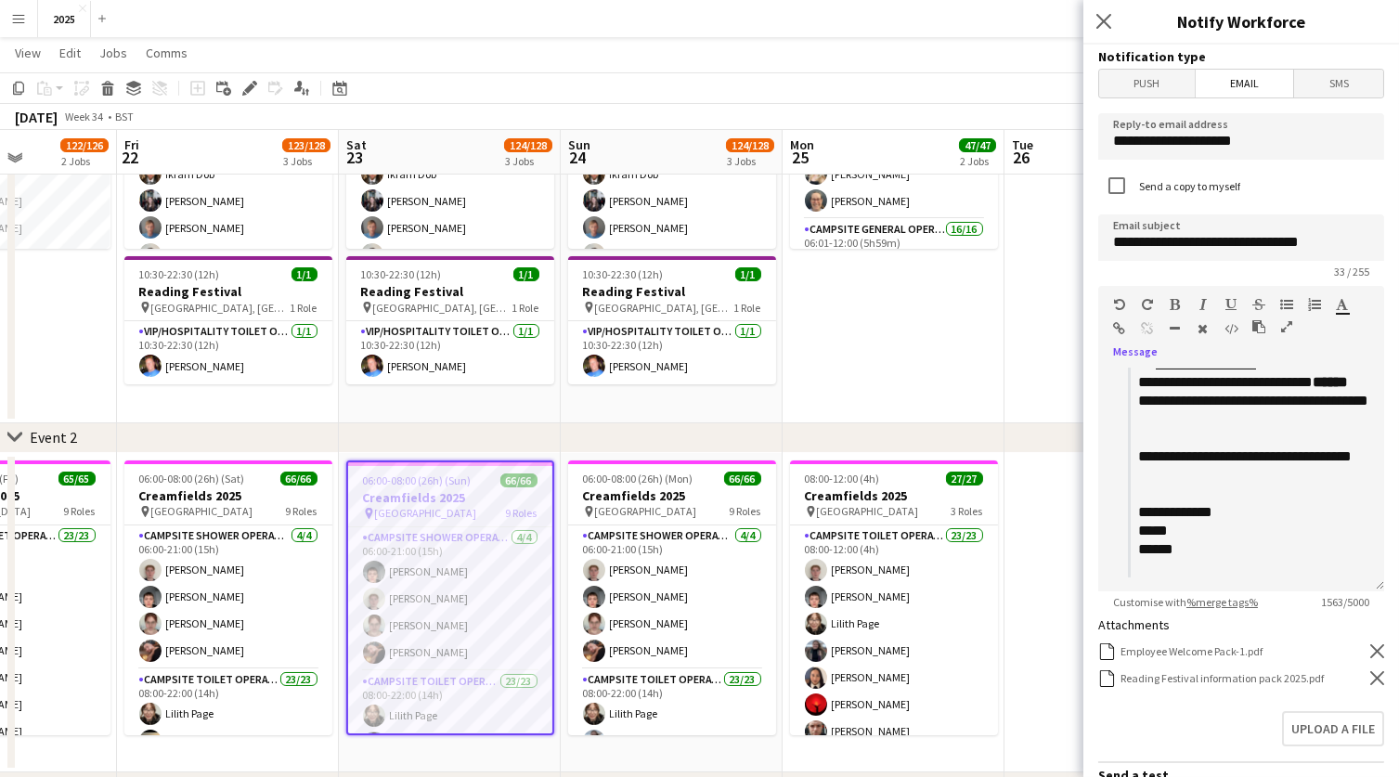
click at [1375, 677] on icon "Remove" at bounding box center [1377, 678] width 14 height 14
click at [1347, 695] on button "Upload a file" at bounding box center [1333, 701] width 102 height 35
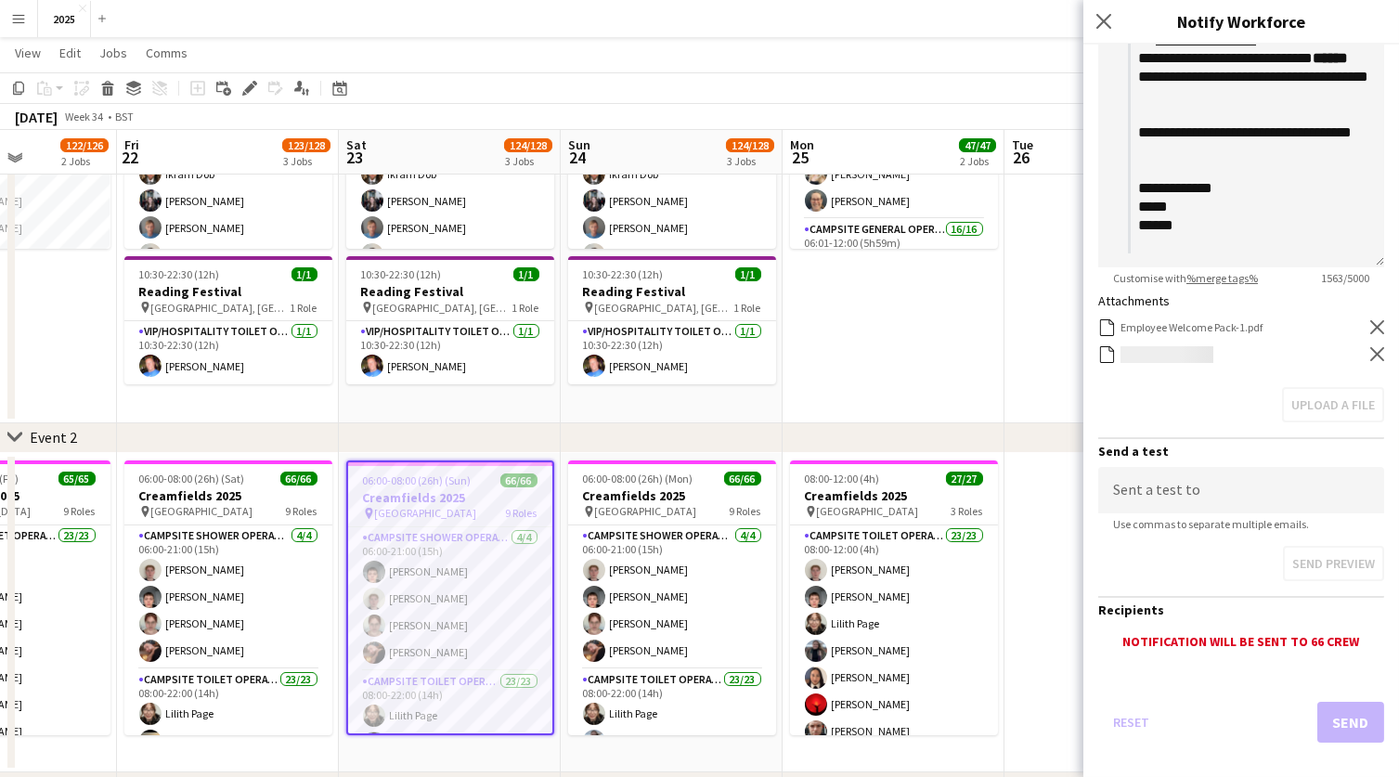
scroll to position [324, 0]
click at [1358, 713] on button "Send" at bounding box center [1350, 722] width 67 height 41
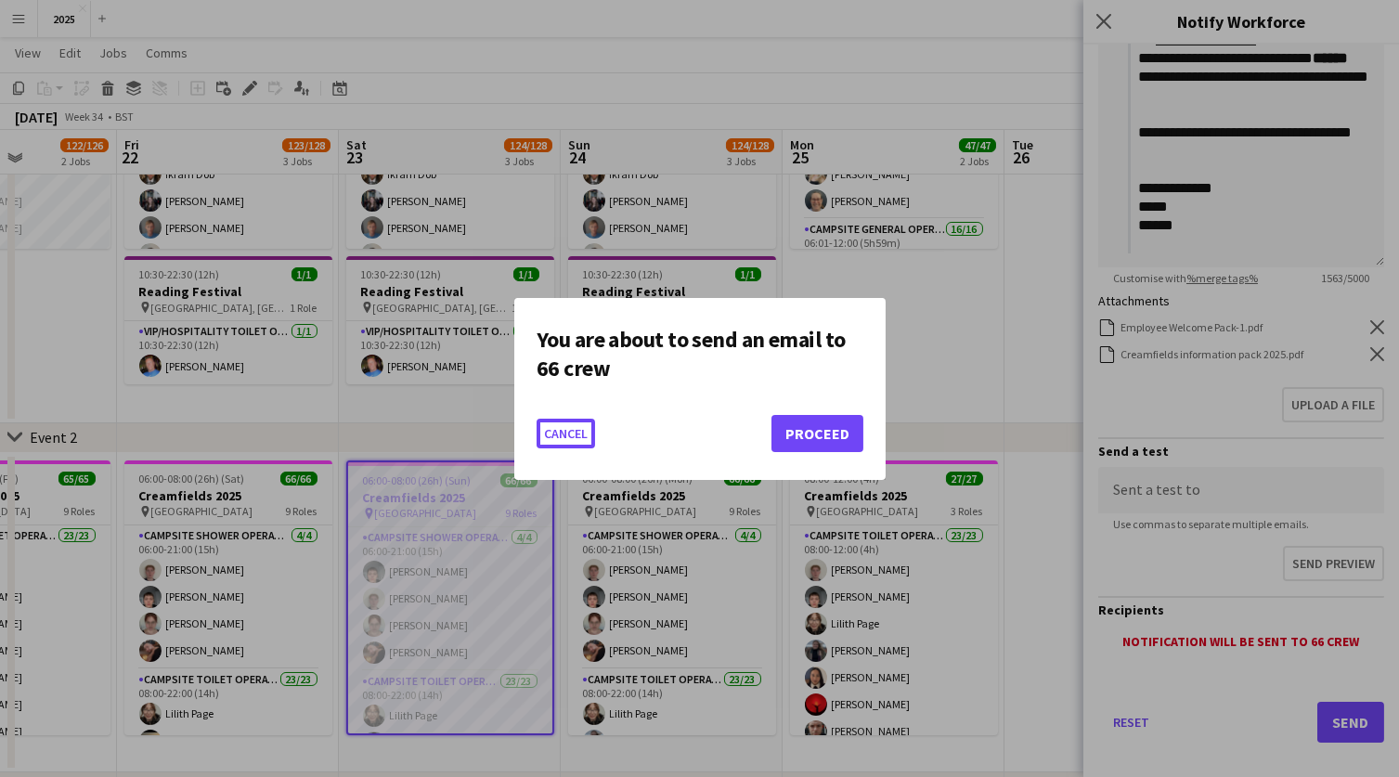
scroll to position [0, 0]
click at [847, 430] on button "Proceed" at bounding box center [818, 433] width 92 height 37
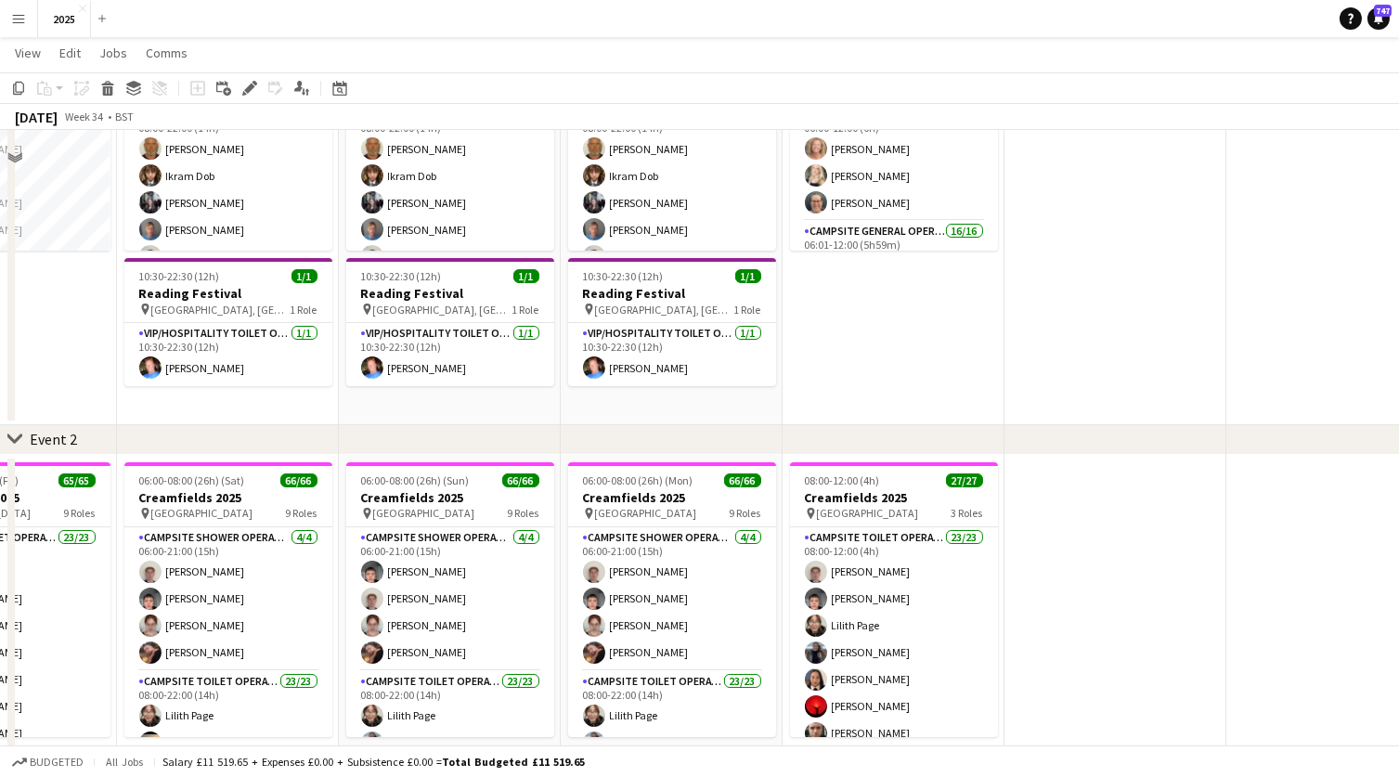
scroll to position [175, 0]
